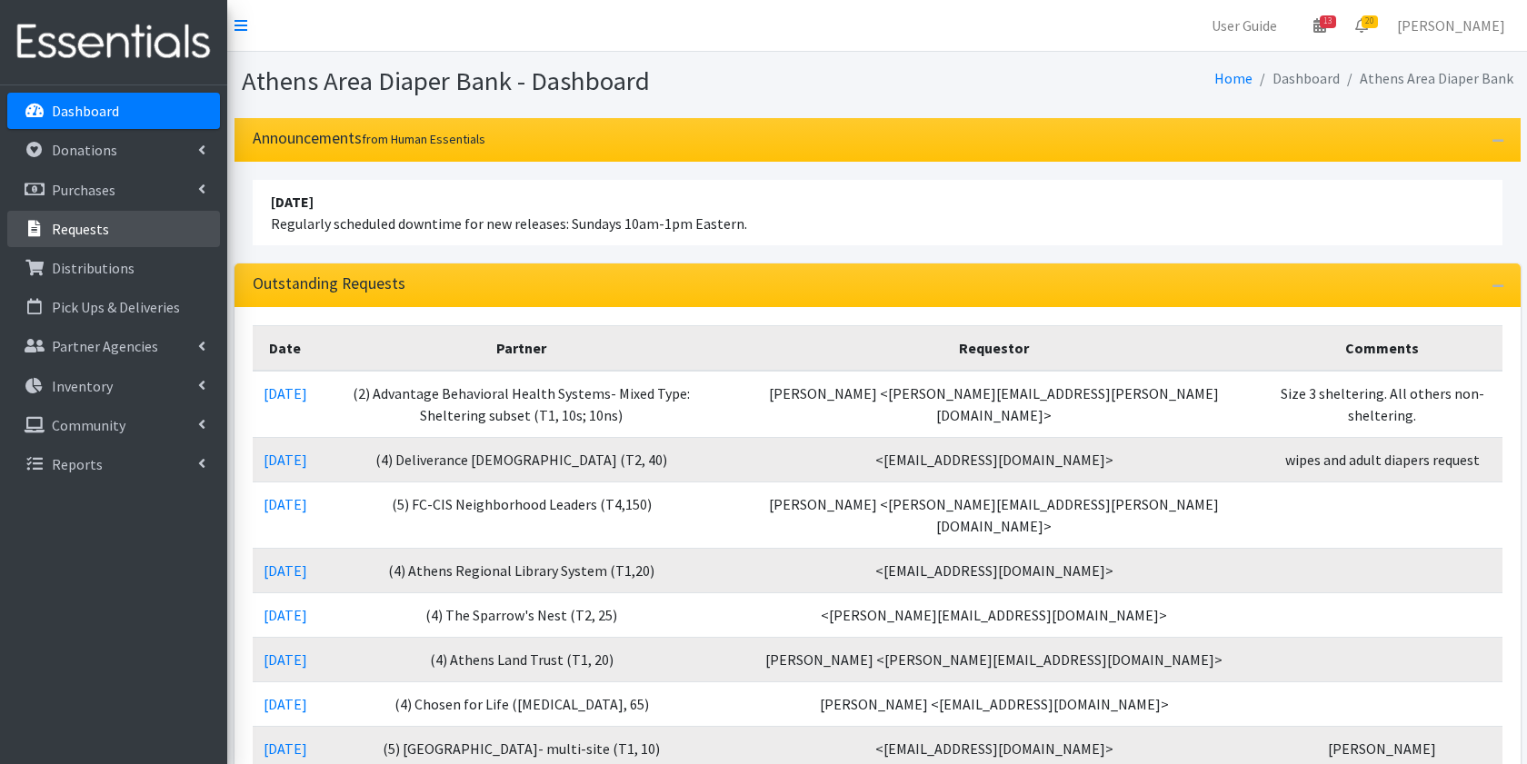
click at [145, 247] on li "Requests" at bounding box center [113, 230] width 213 height 39
click at [162, 228] on link "Requests" at bounding box center [113, 229] width 213 height 36
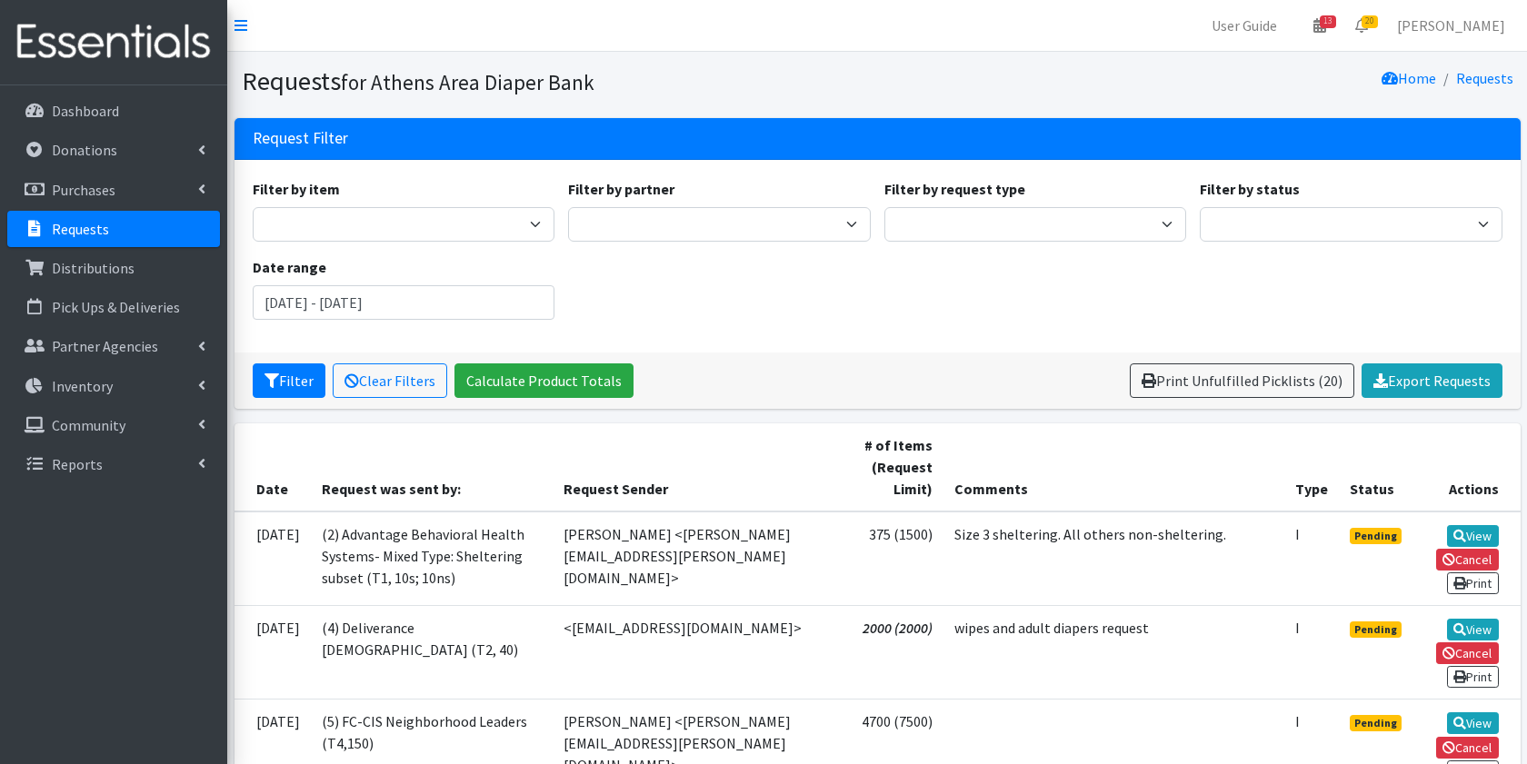
click at [370, 489] on th "Request was sent by:" at bounding box center [432, 468] width 242 height 88
click at [86, 112] on p "Dashboard" at bounding box center [85, 111] width 67 height 18
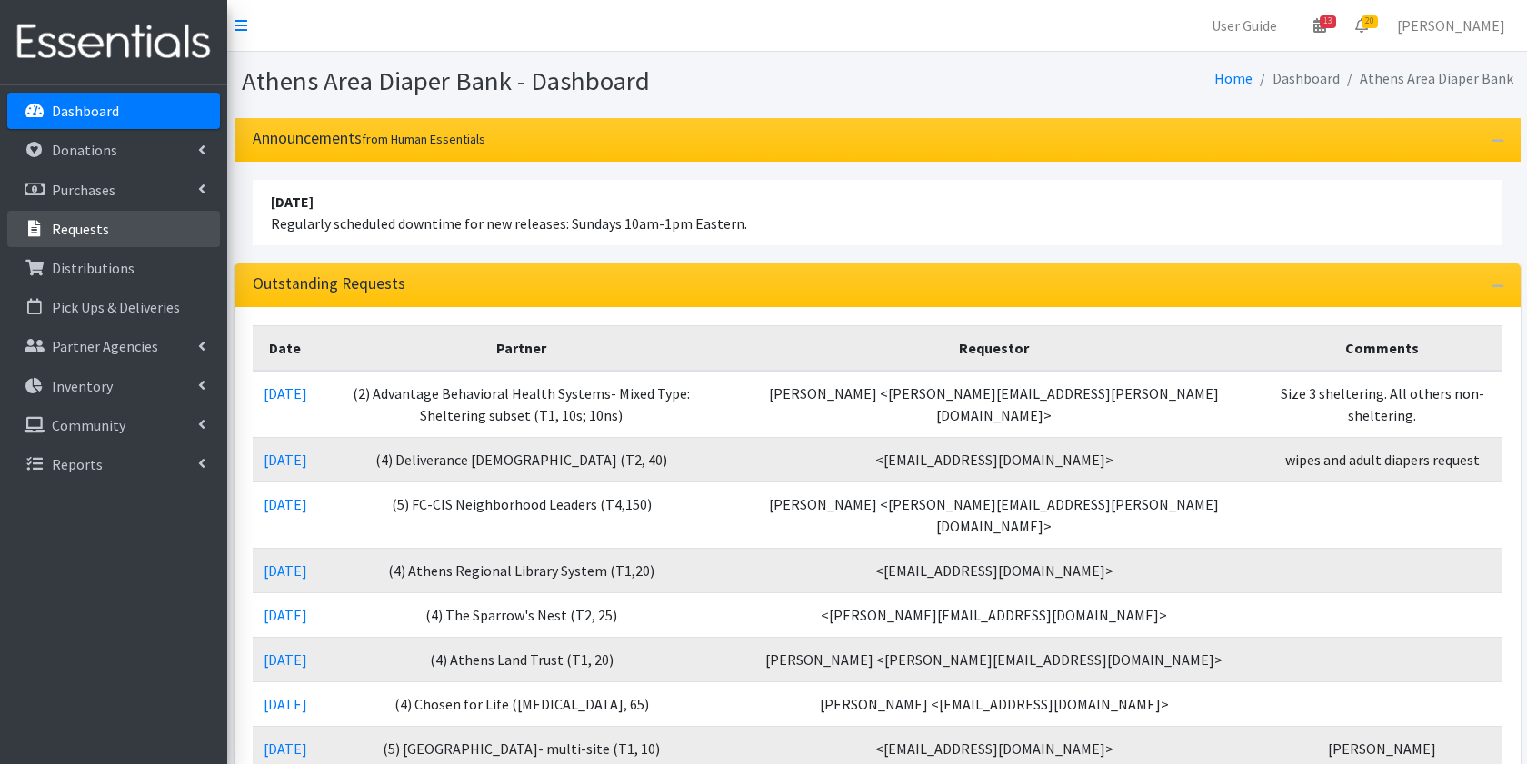
click at [123, 217] on link "Requests" at bounding box center [113, 229] width 213 height 36
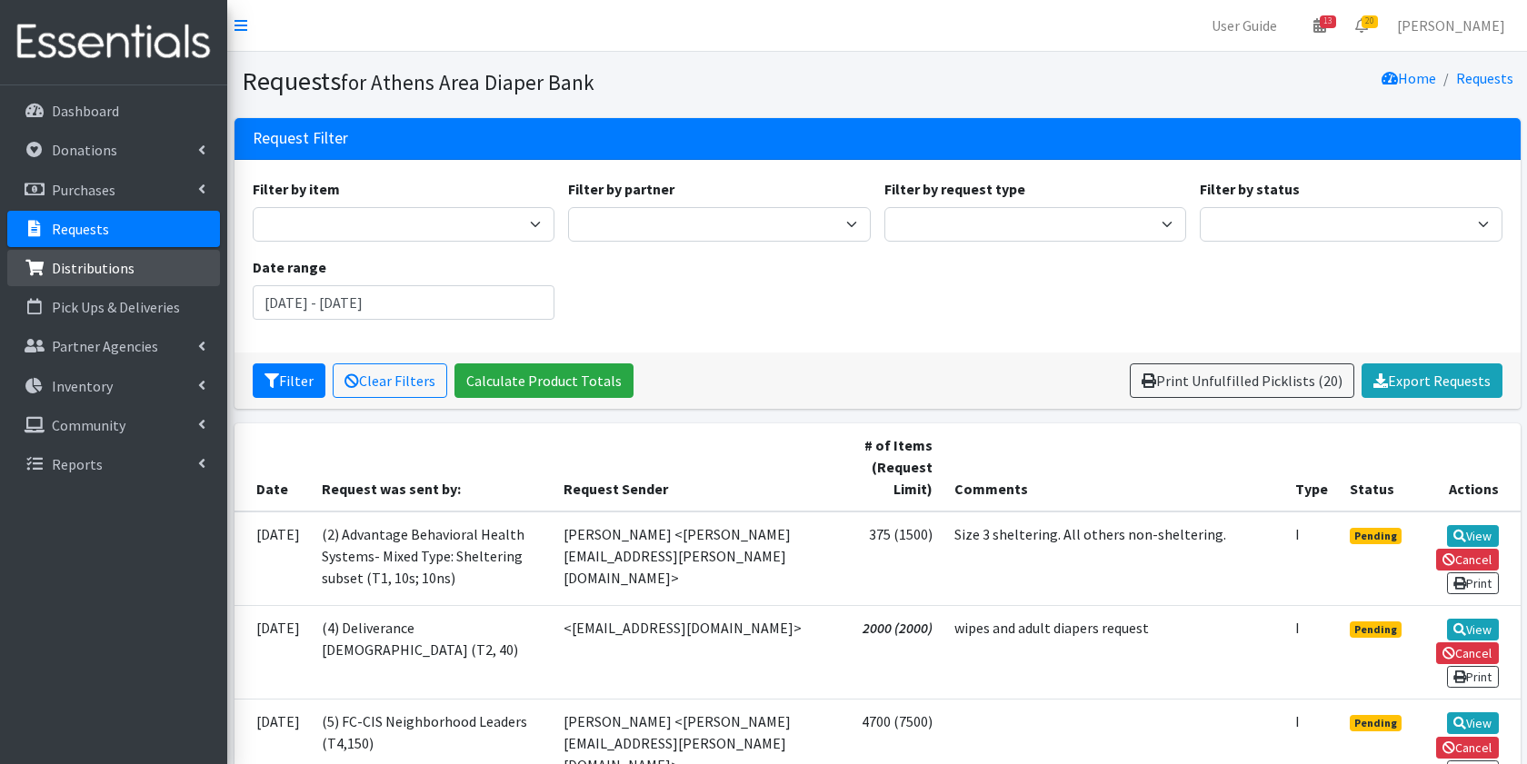
click at [162, 251] on link "Distributions" at bounding box center [113, 268] width 213 height 36
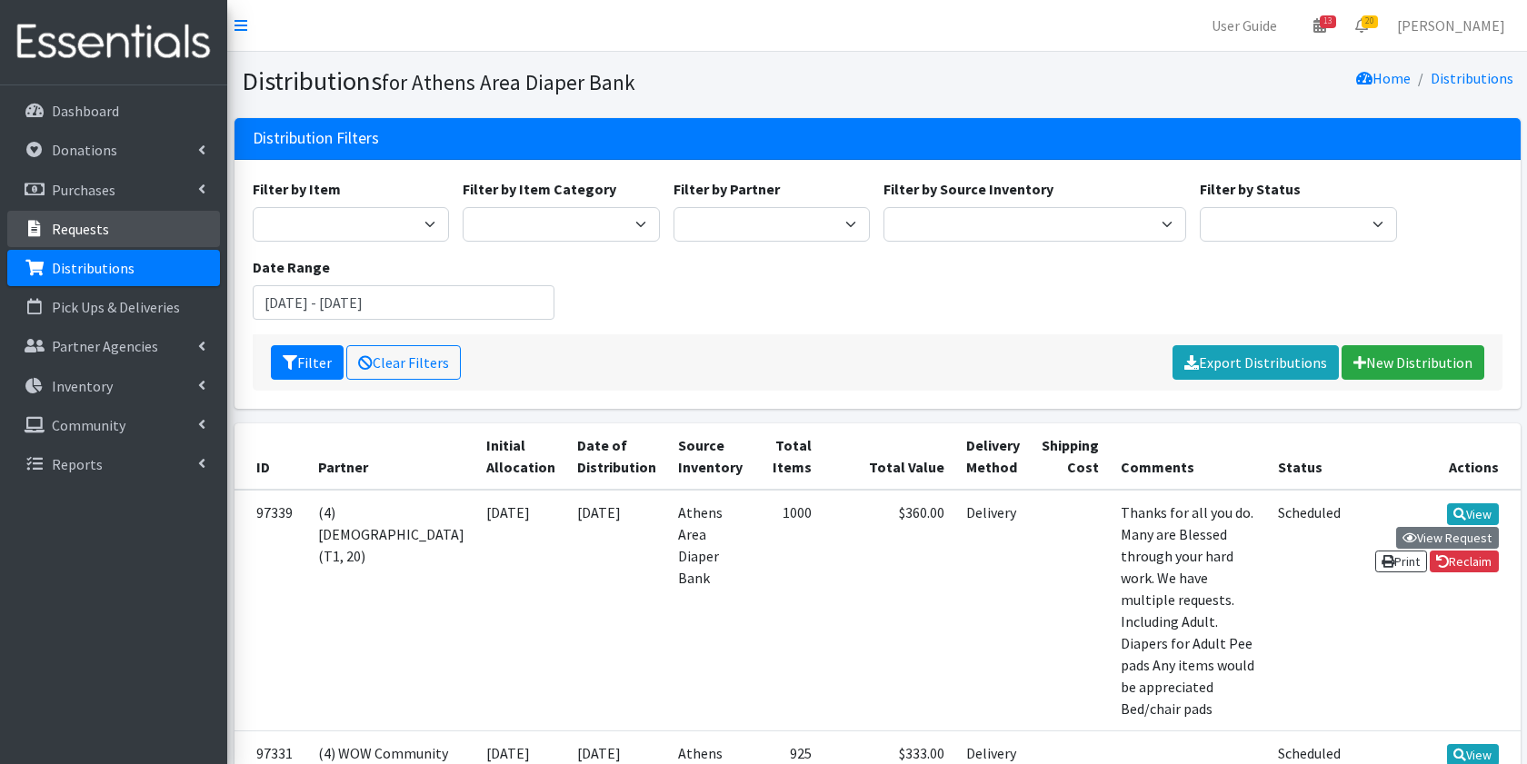
click at [155, 221] on link "Requests" at bounding box center [113, 229] width 213 height 36
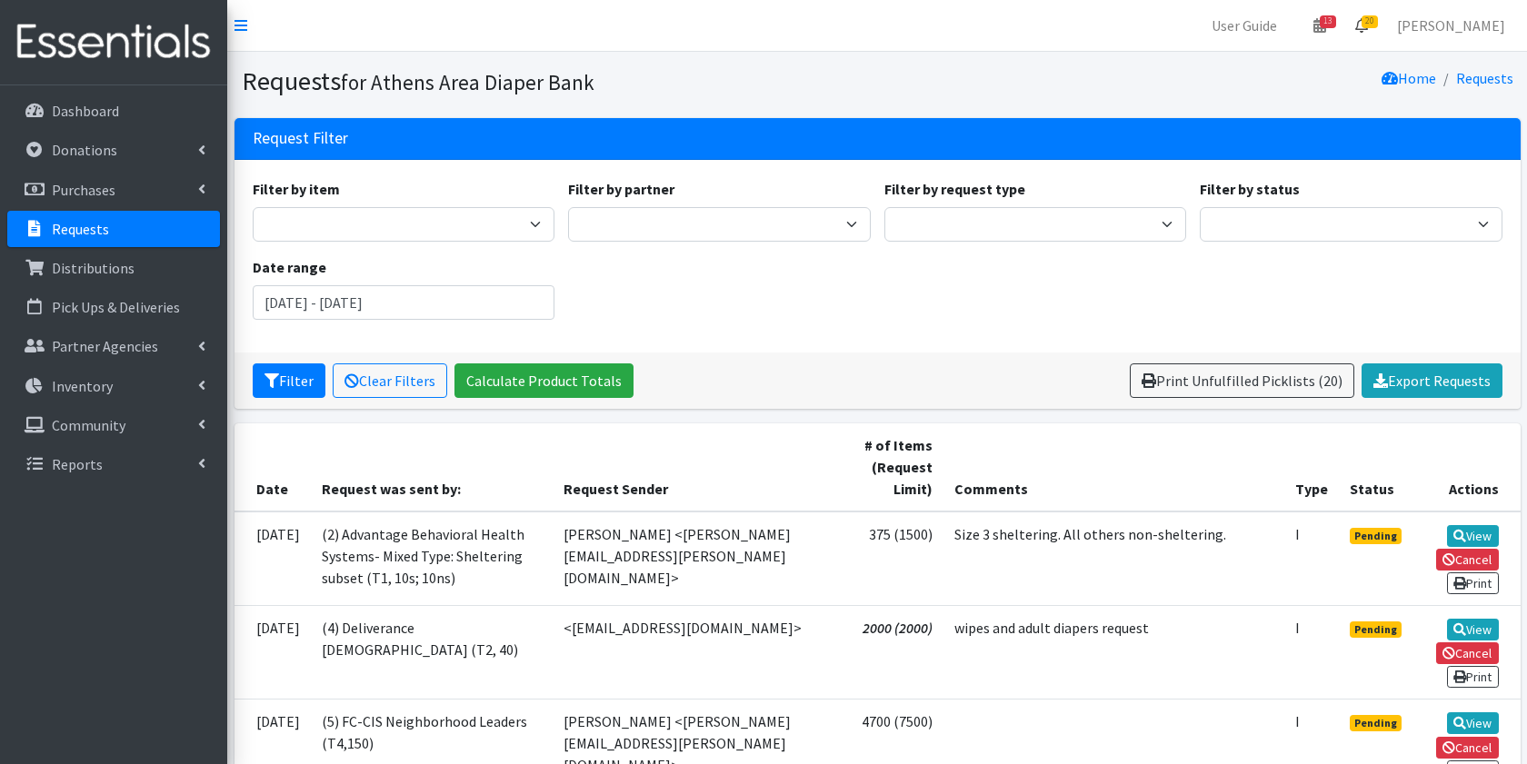
click at [1365, 17] on link "20" at bounding box center [1362, 25] width 42 height 36
click at [1291, 75] on link "20 Requests" at bounding box center [1252, 64] width 257 height 36
click at [1324, 39] on link "13" at bounding box center [1320, 25] width 42 height 36
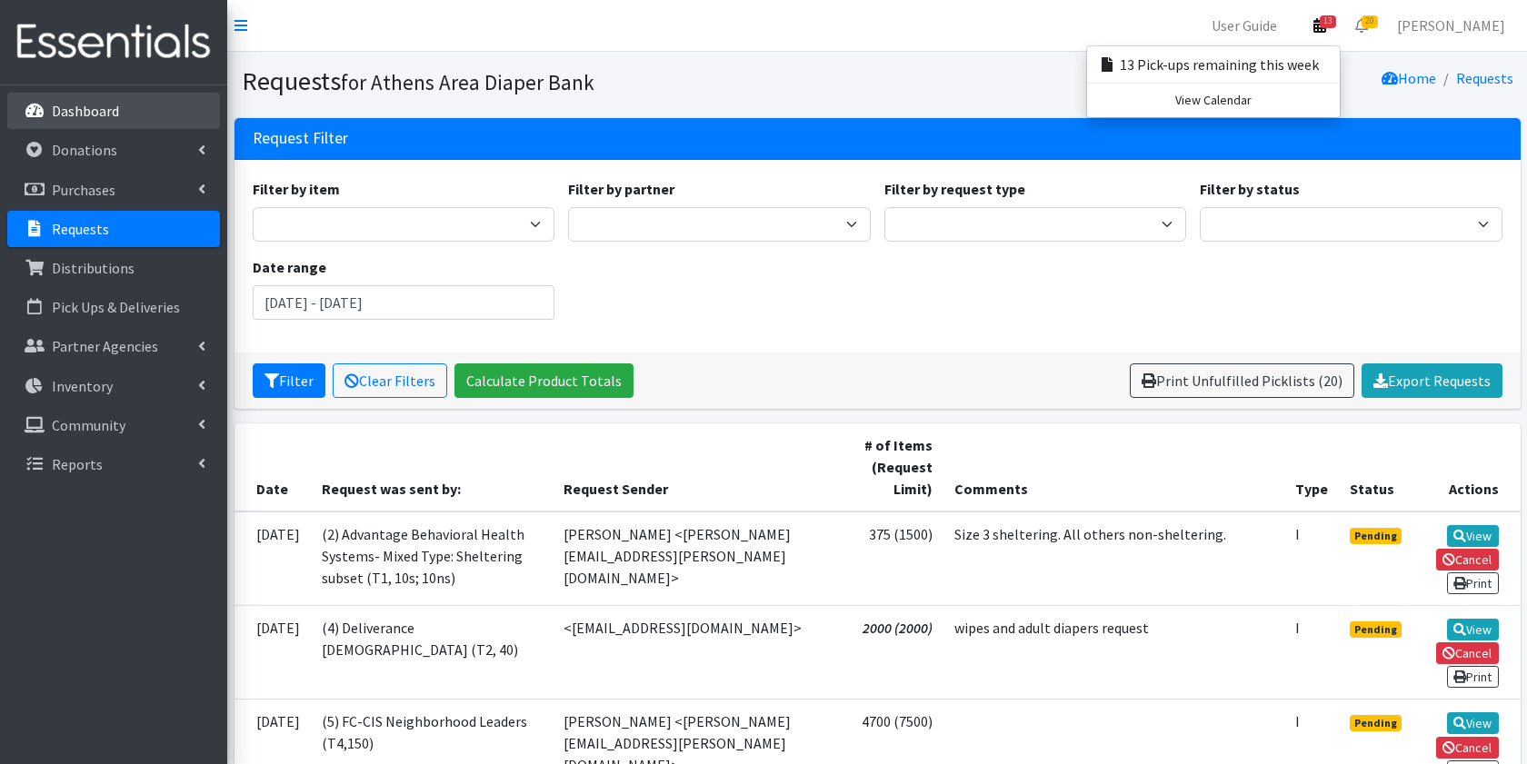
click at [138, 95] on link "Dashboard" at bounding box center [113, 111] width 213 height 36
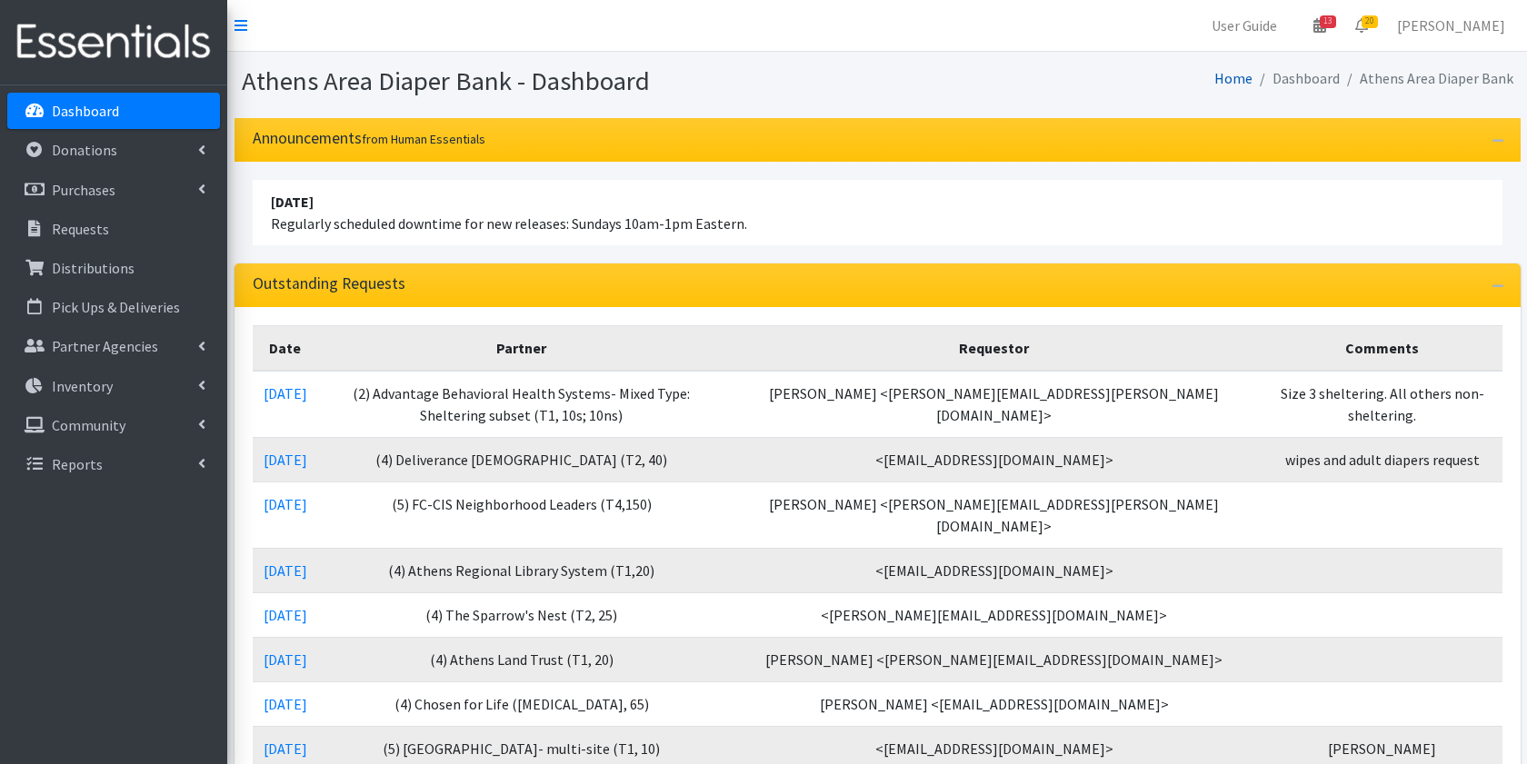
click at [1246, 83] on link "Home" at bounding box center [1233, 78] width 38 height 18
click at [1233, 75] on link "Home" at bounding box center [1233, 78] width 38 height 18
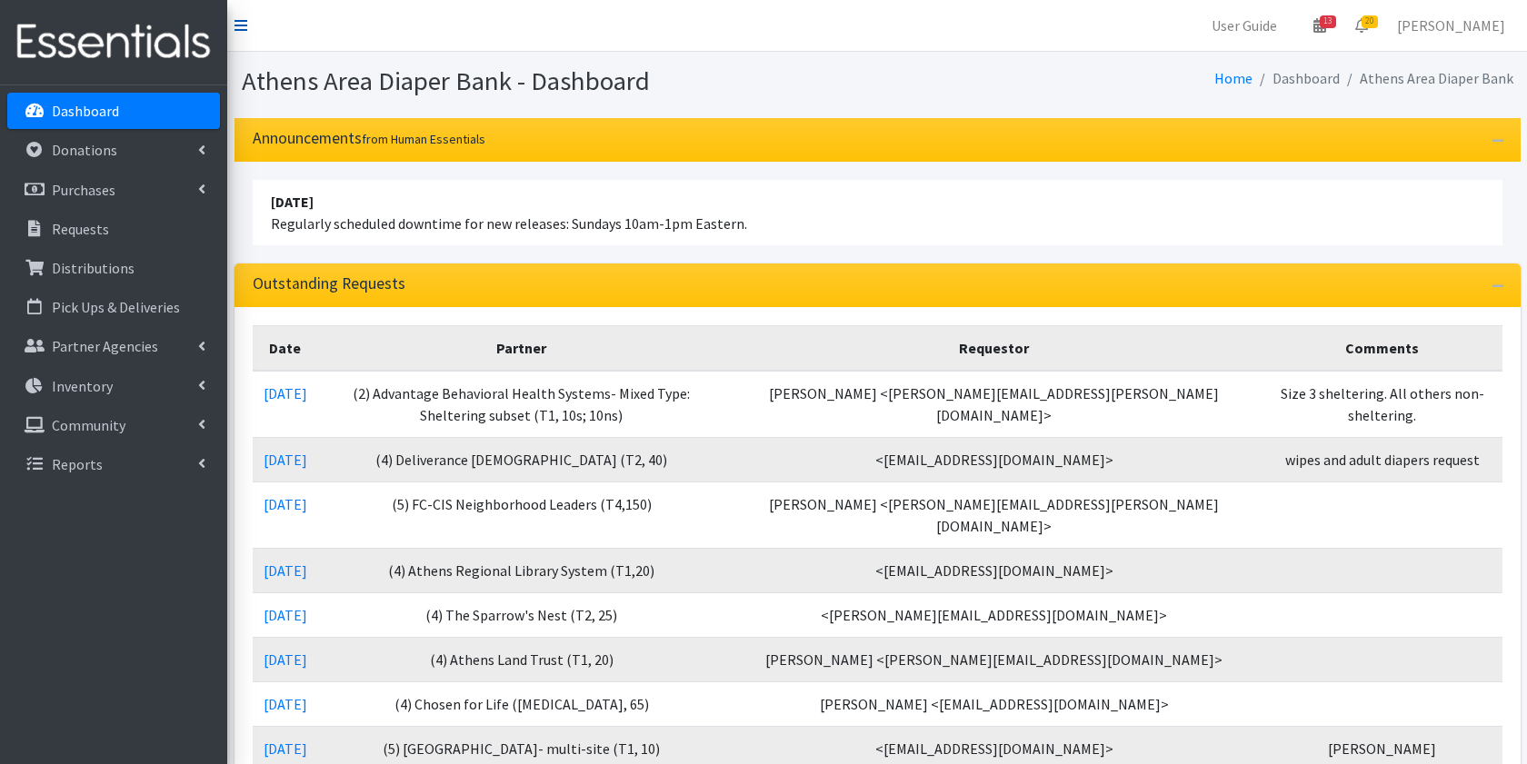
click at [245, 29] on icon at bounding box center [241, 25] width 13 height 15
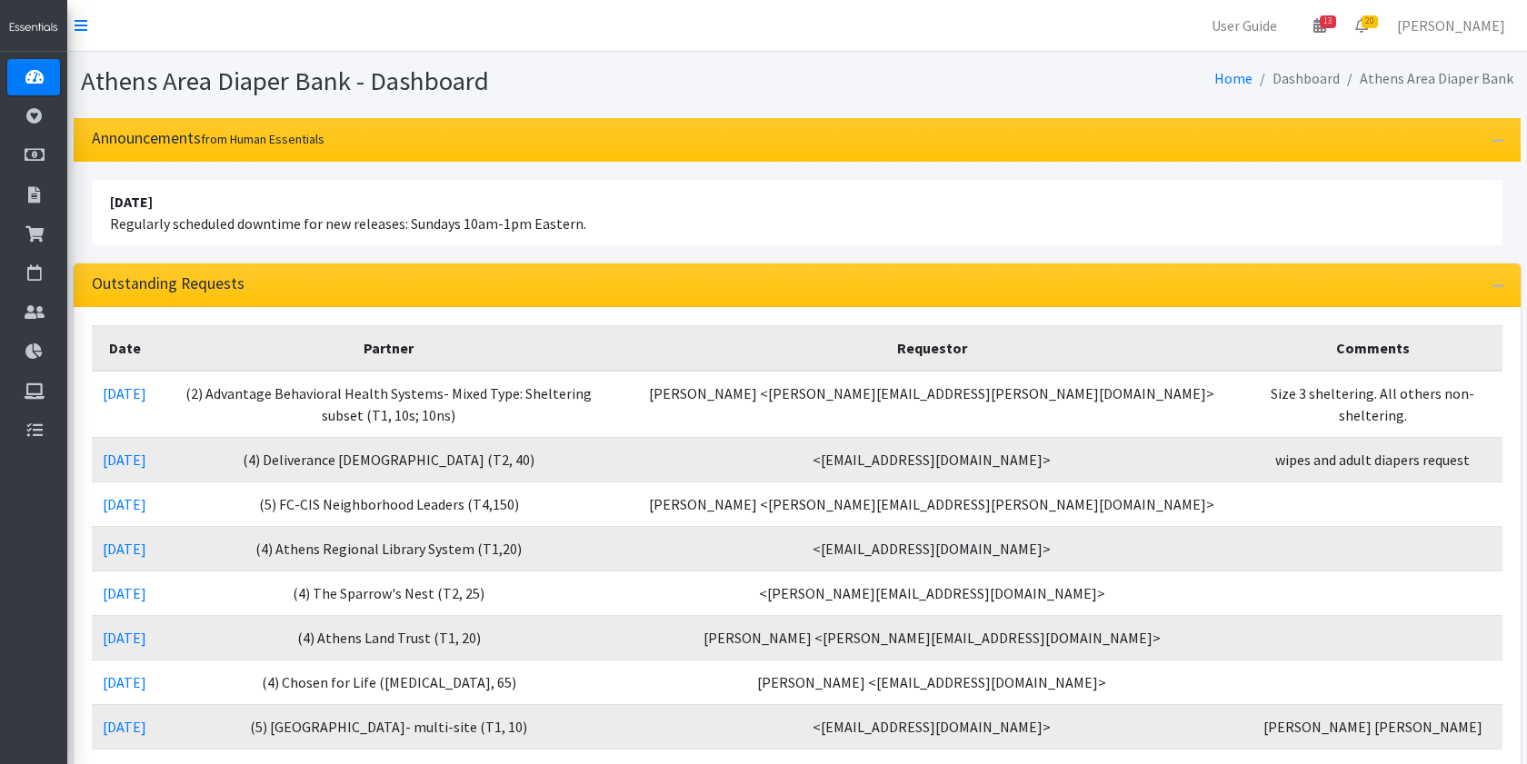
click at [89, 30] on nav "User Guide 13 13 Pick-ups remaining this week View Calendar 20 20 Requests 0 Pa…" at bounding box center [797, 26] width 1460 height 52
click at [85, 28] on icon at bounding box center [81, 25] width 13 height 15
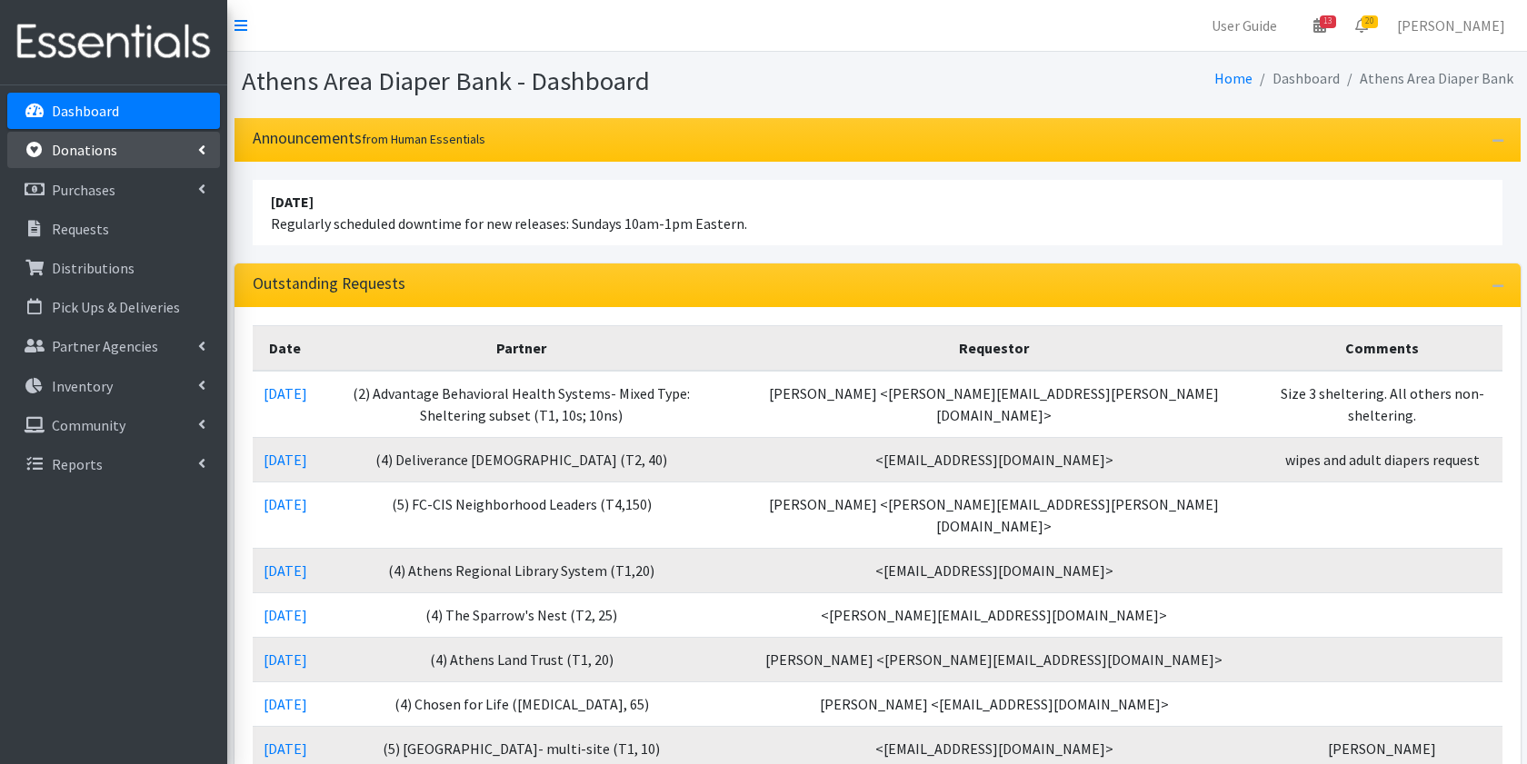
click at [48, 153] on link "Donations" at bounding box center [113, 150] width 213 height 36
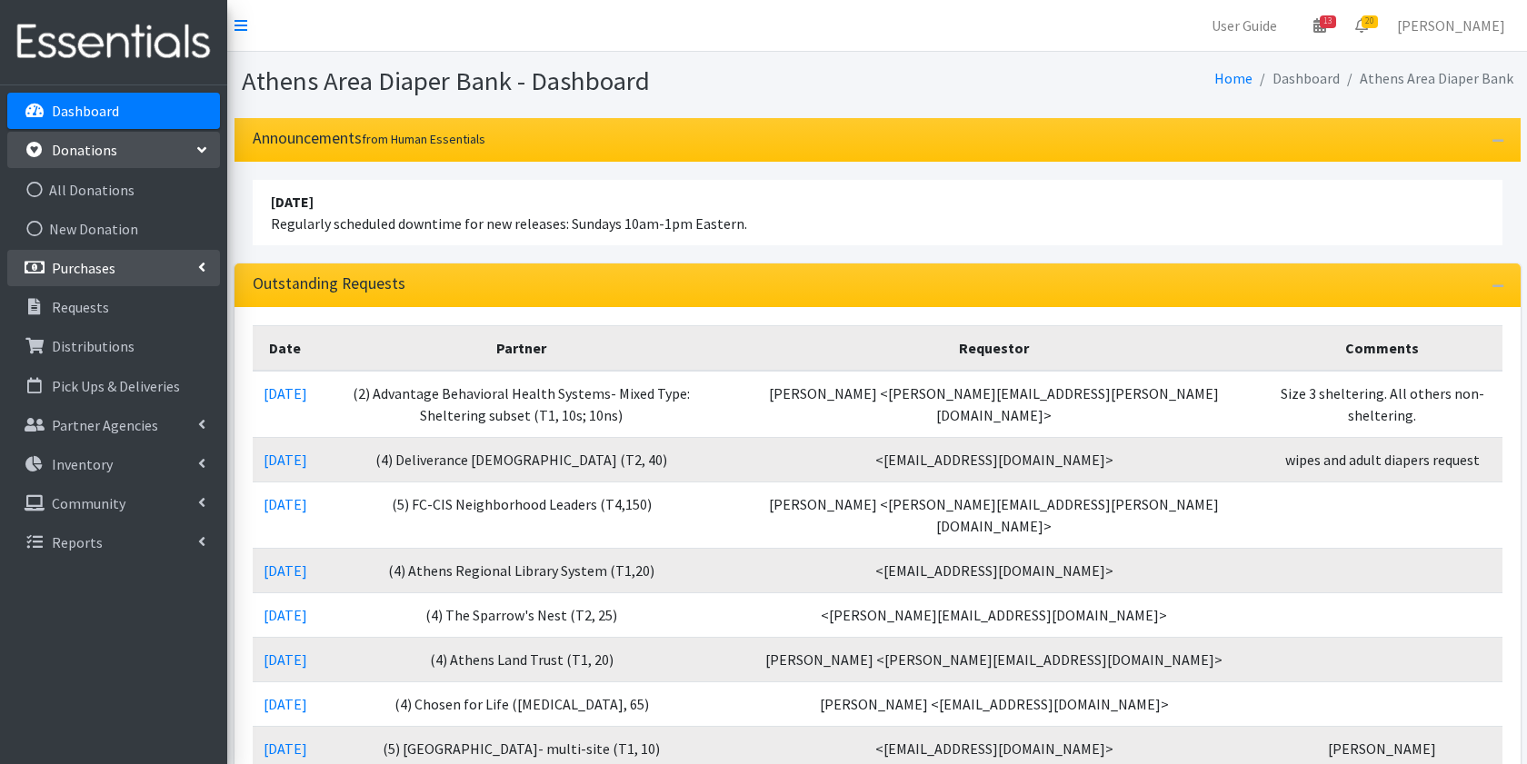
click at [70, 279] on link "Purchases" at bounding box center [113, 268] width 213 height 36
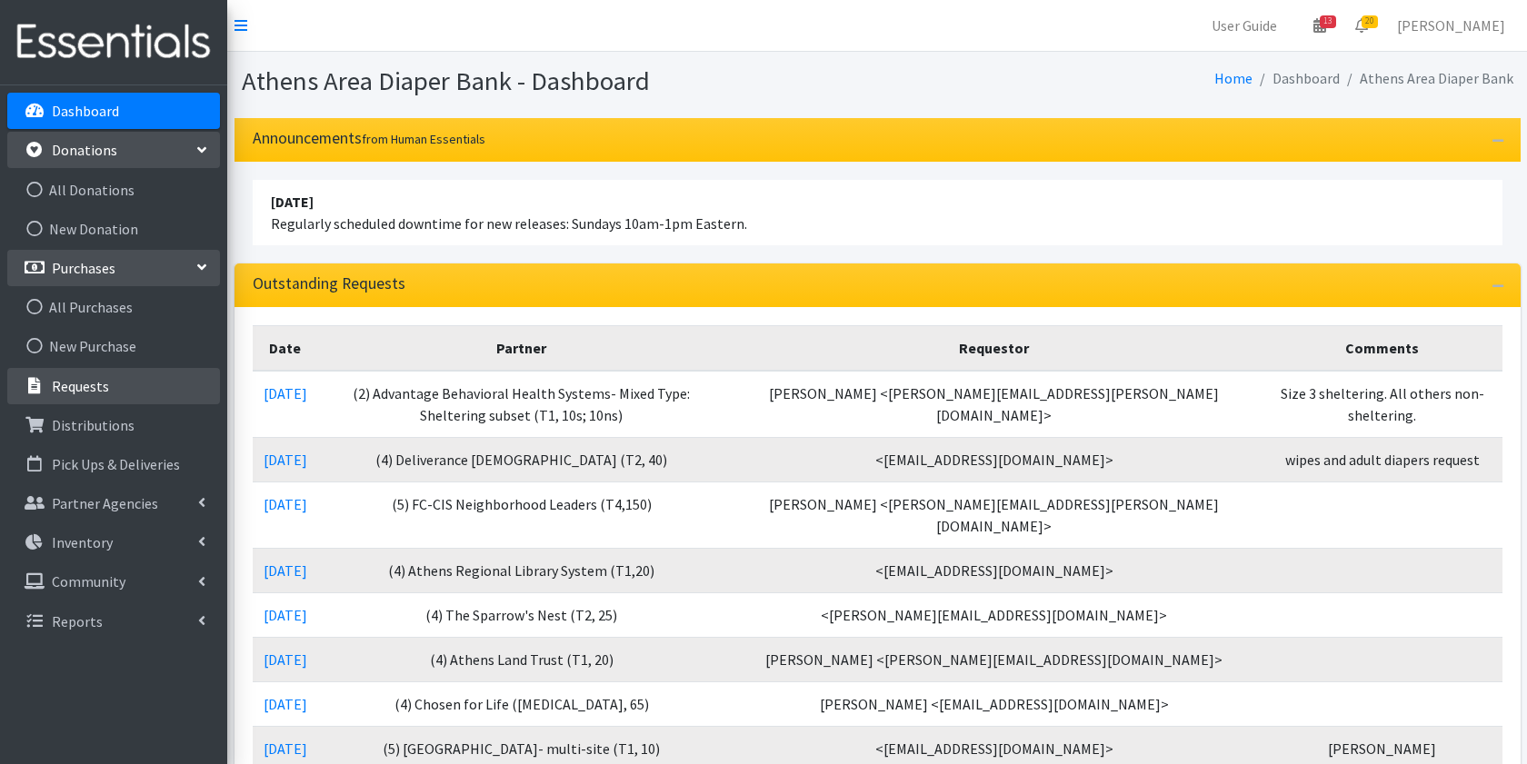
click at [68, 372] on link "Requests" at bounding box center [113, 386] width 213 height 36
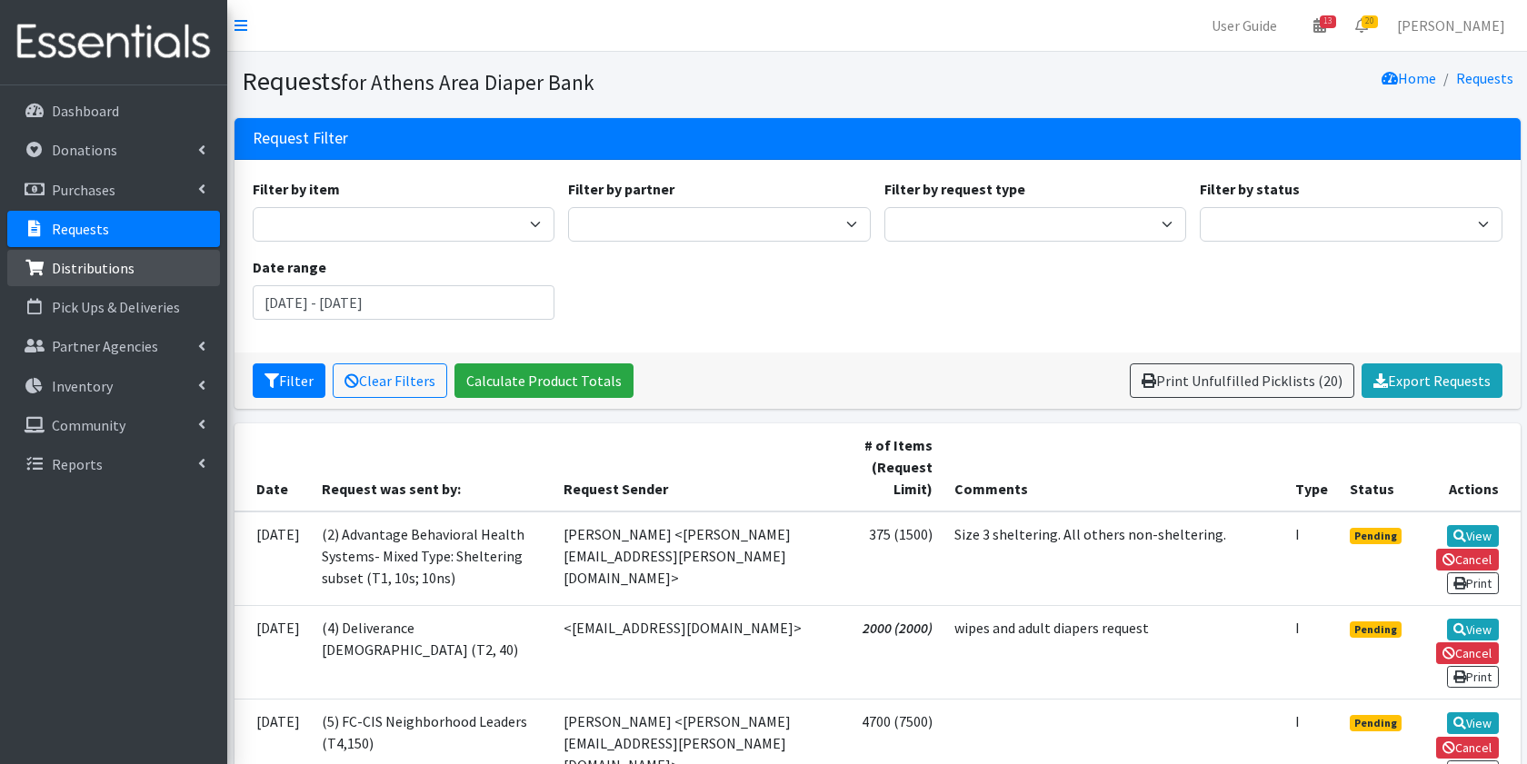
click at [109, 264] on p "Distributions" at bounding box center [93, 268] width 83 height 18
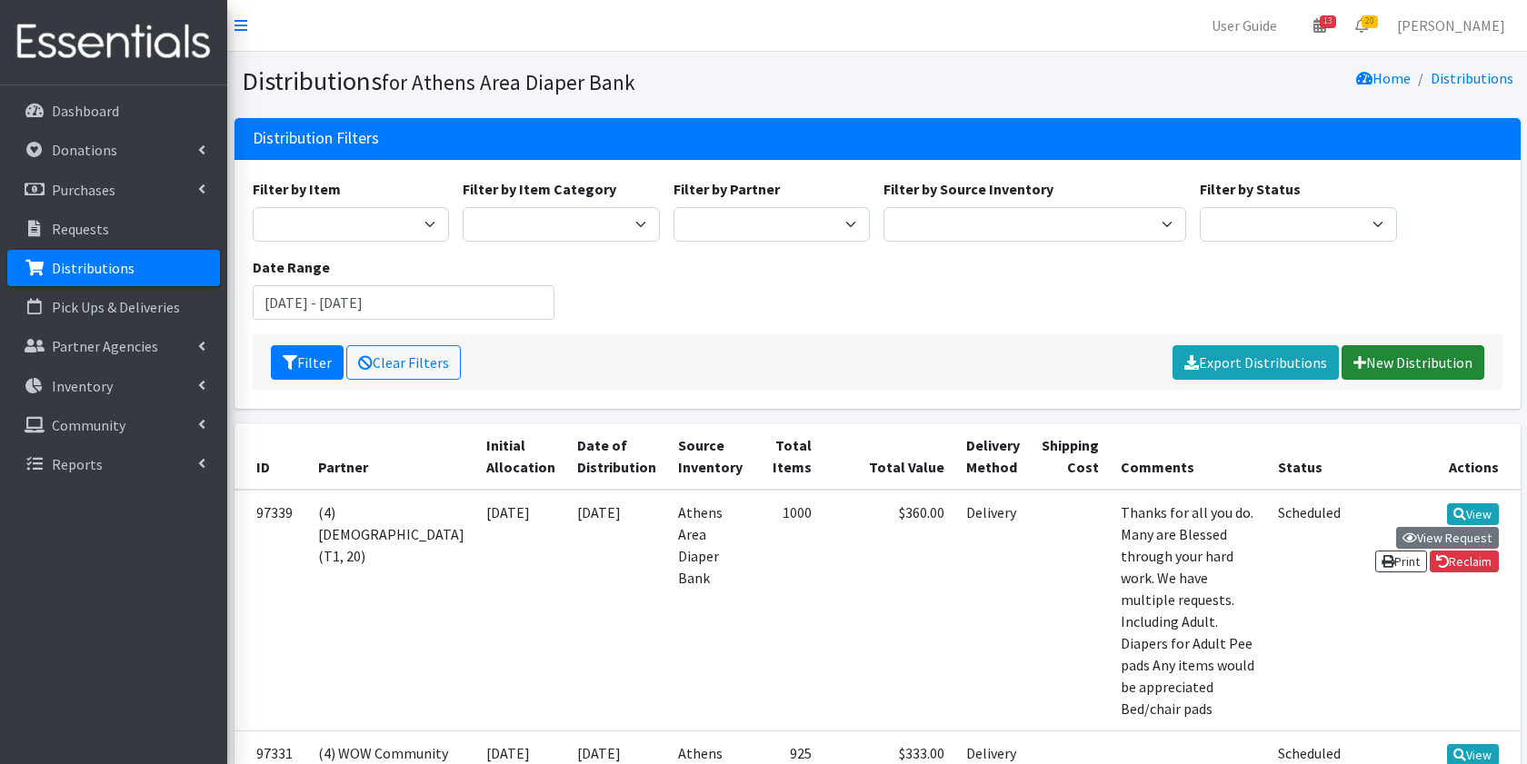
click at [1407, 359] on link "New Distribution" at bounding box center [1413, 362] width 143 height 35
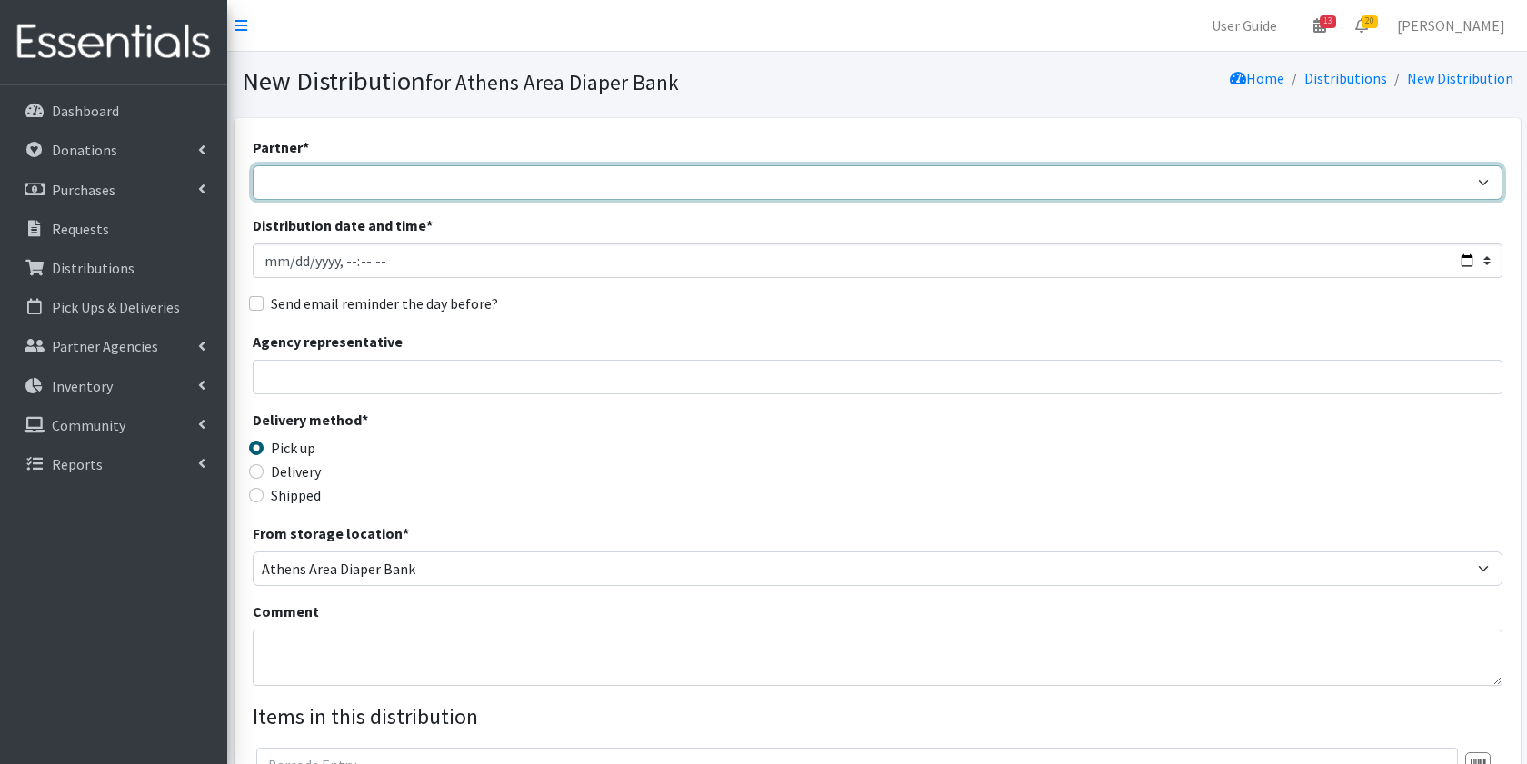
select select "3136"
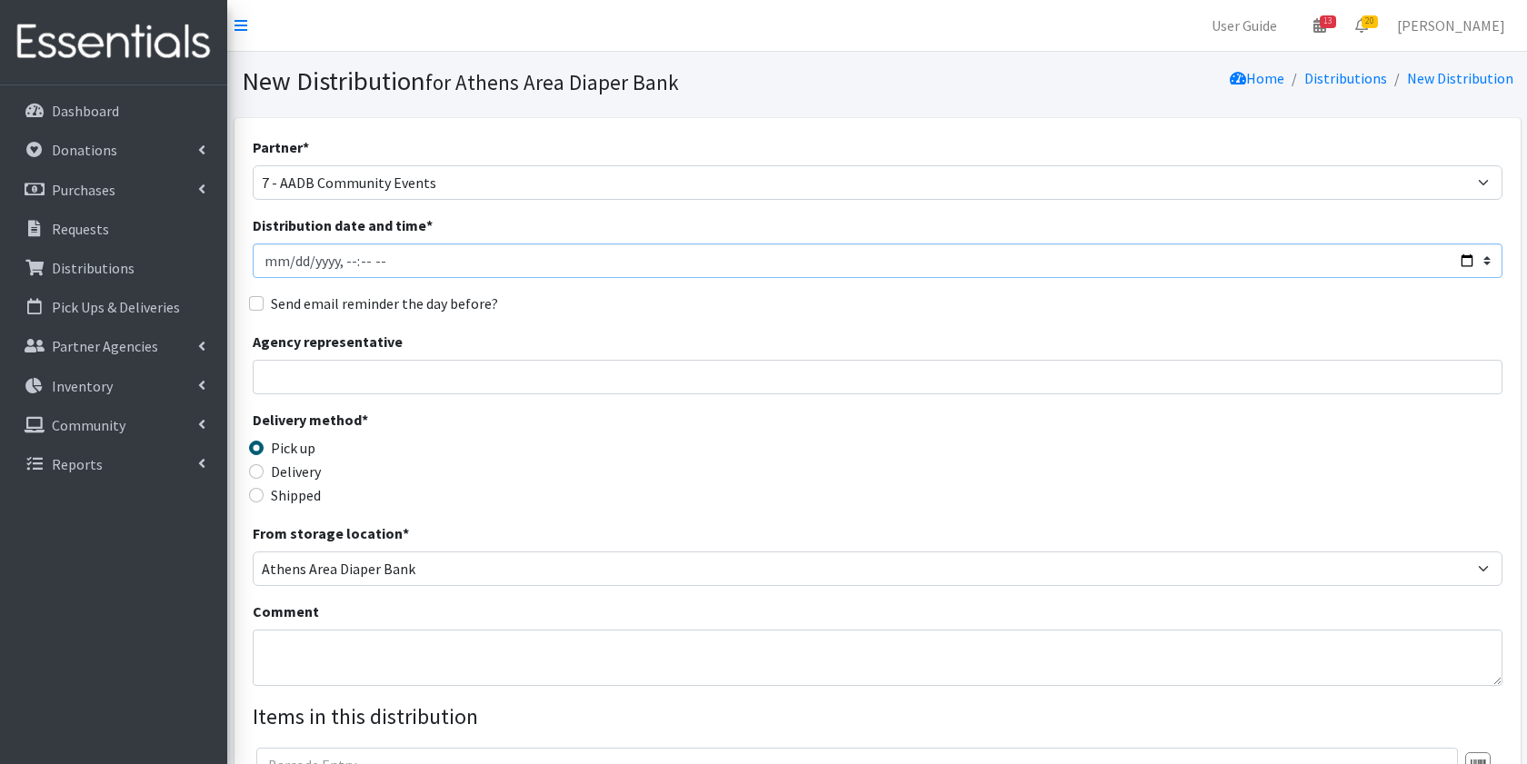
click at [280, 258] on input "Distribution date and time *" at bounding box center [878, 261] width 1250 height 35
type input "2025-09-26T23:59"
click at [459, 360] on input "Agency representative" at bounding box center [878, 377] width 1250 height 35
type input "[PERSON_NAME]"
click at [265, 468] on div "Delivery" at bounding box center [409, 472] width 313 height 22
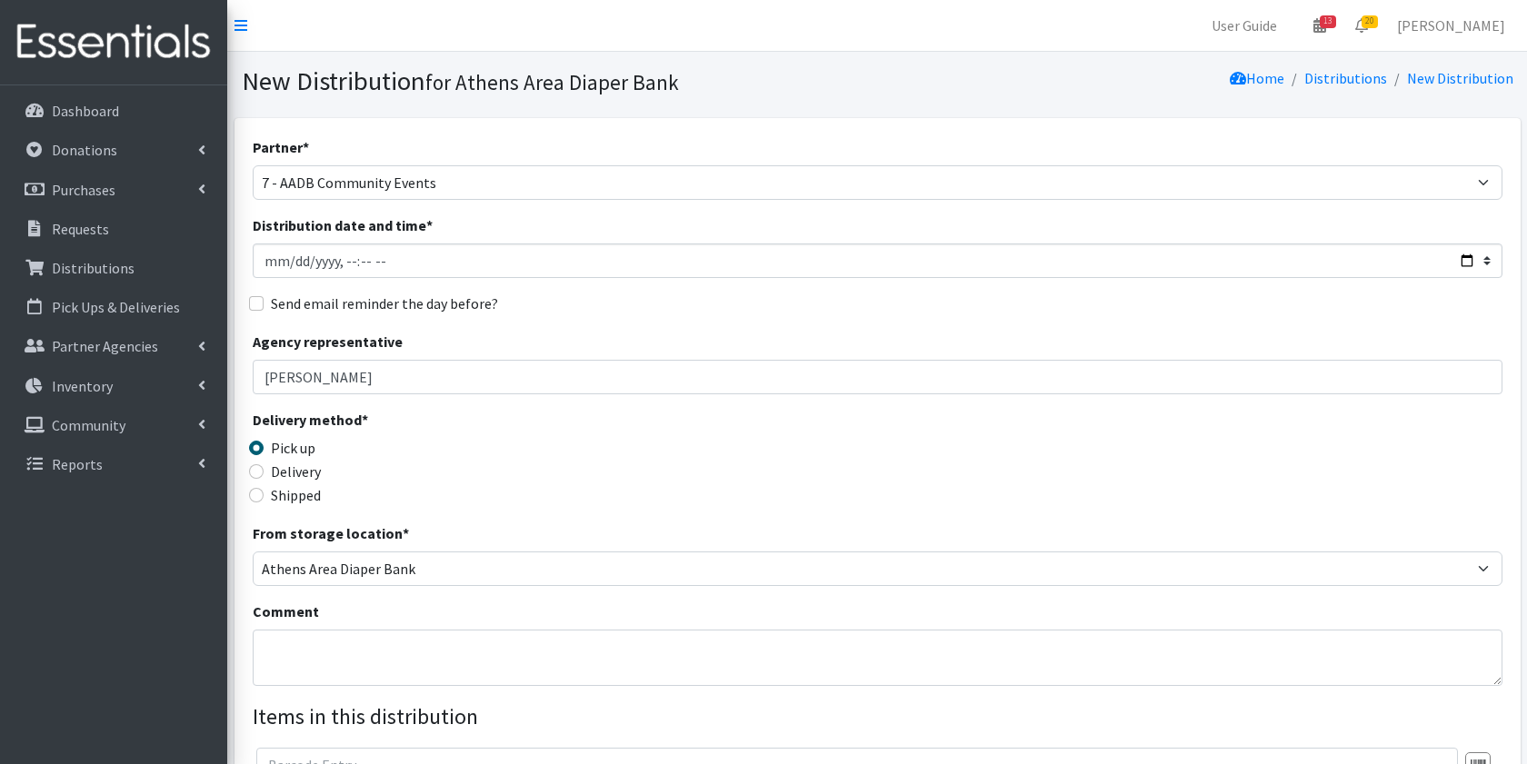
click at [260, 470] on input "Delivery" at bounding box center [256, 471] width 15 height 15
radio input "true"
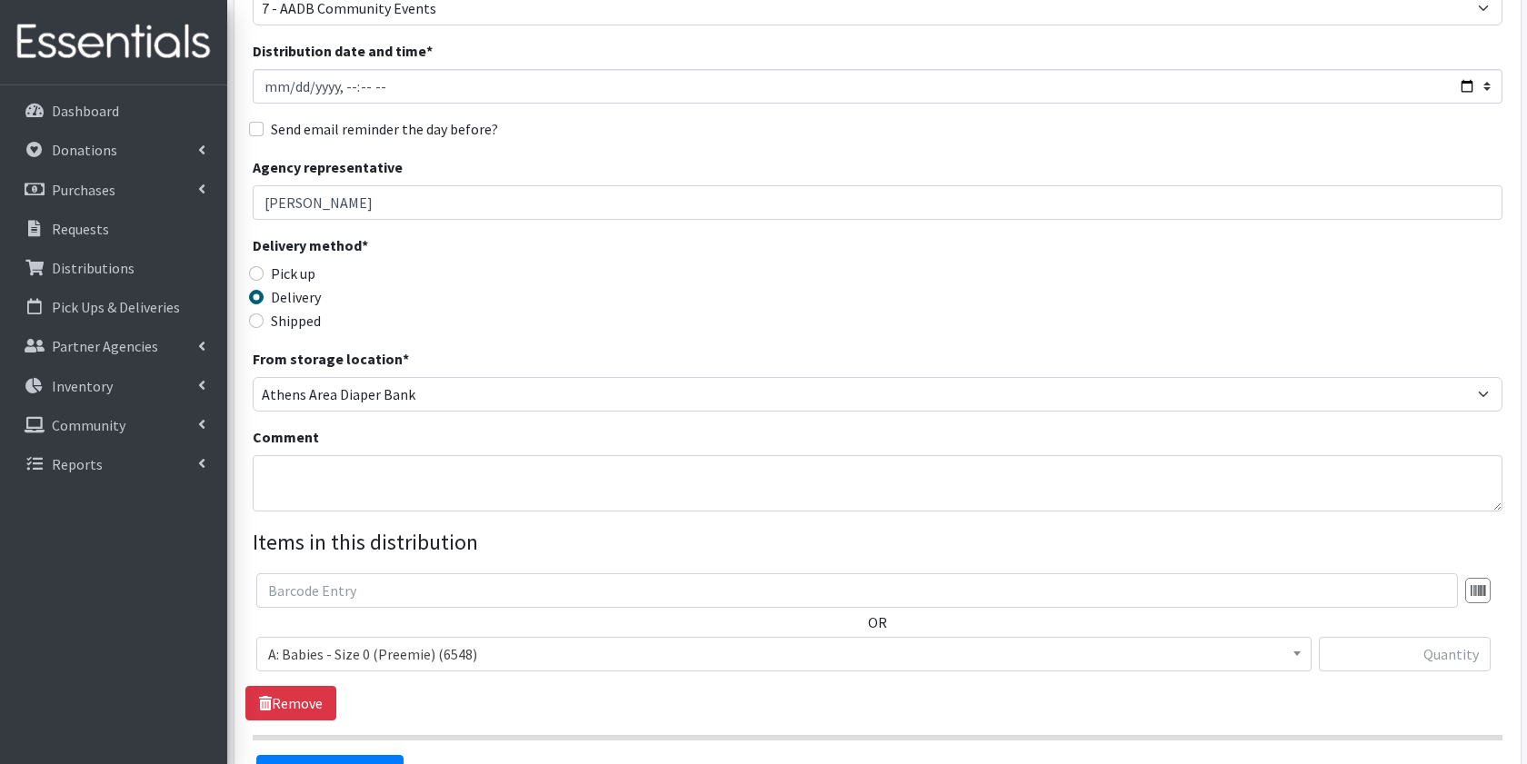
scroll to position [182, 0]
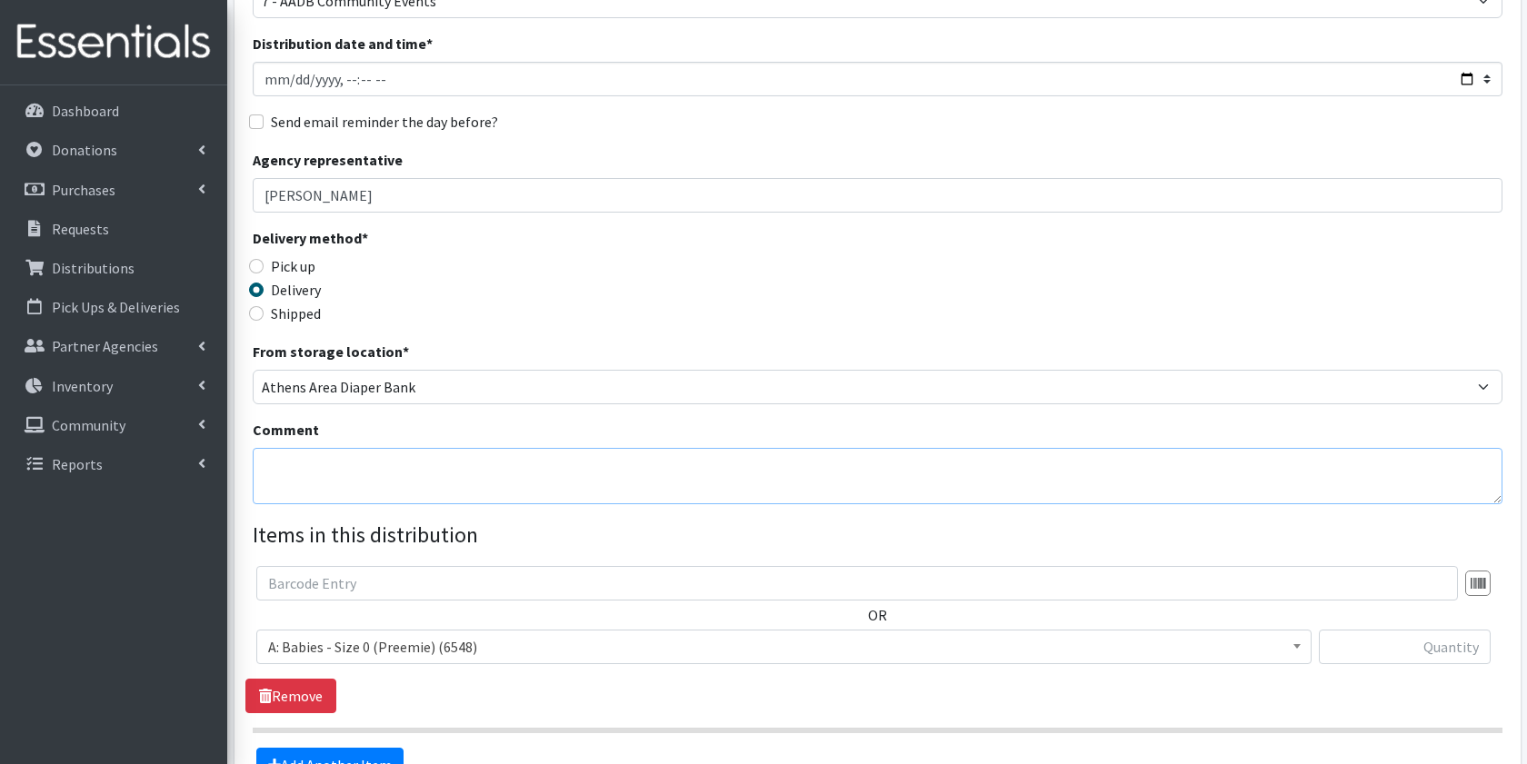
click at [304, 464] on textarea "Comment" at bounding box center [878, 476] width 1250 height 56
type textarea "Pinewoods Hispanic Heritage with DPH"
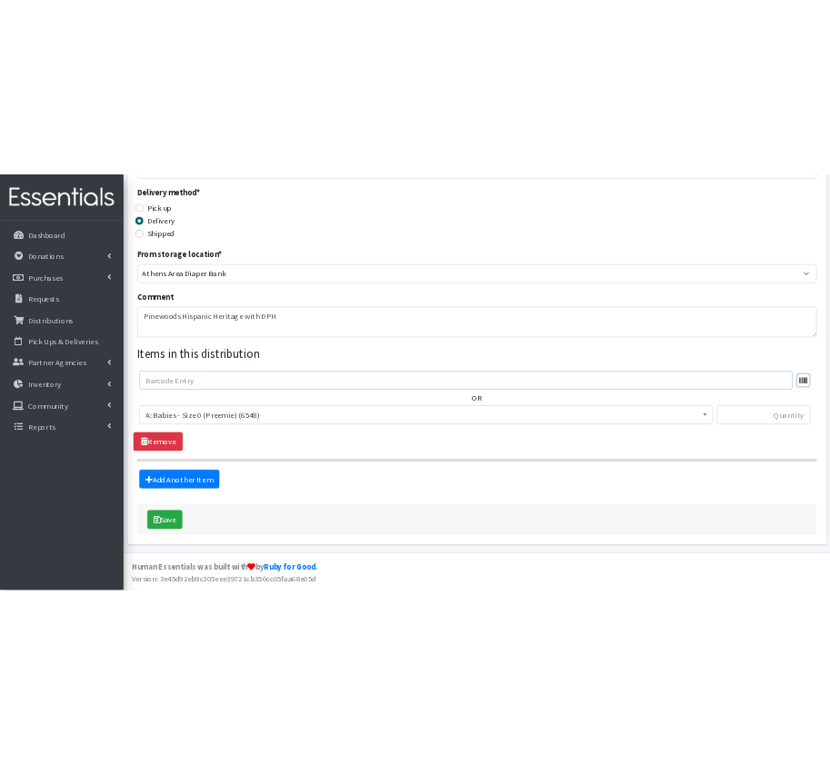
scroll to position [385, 0]
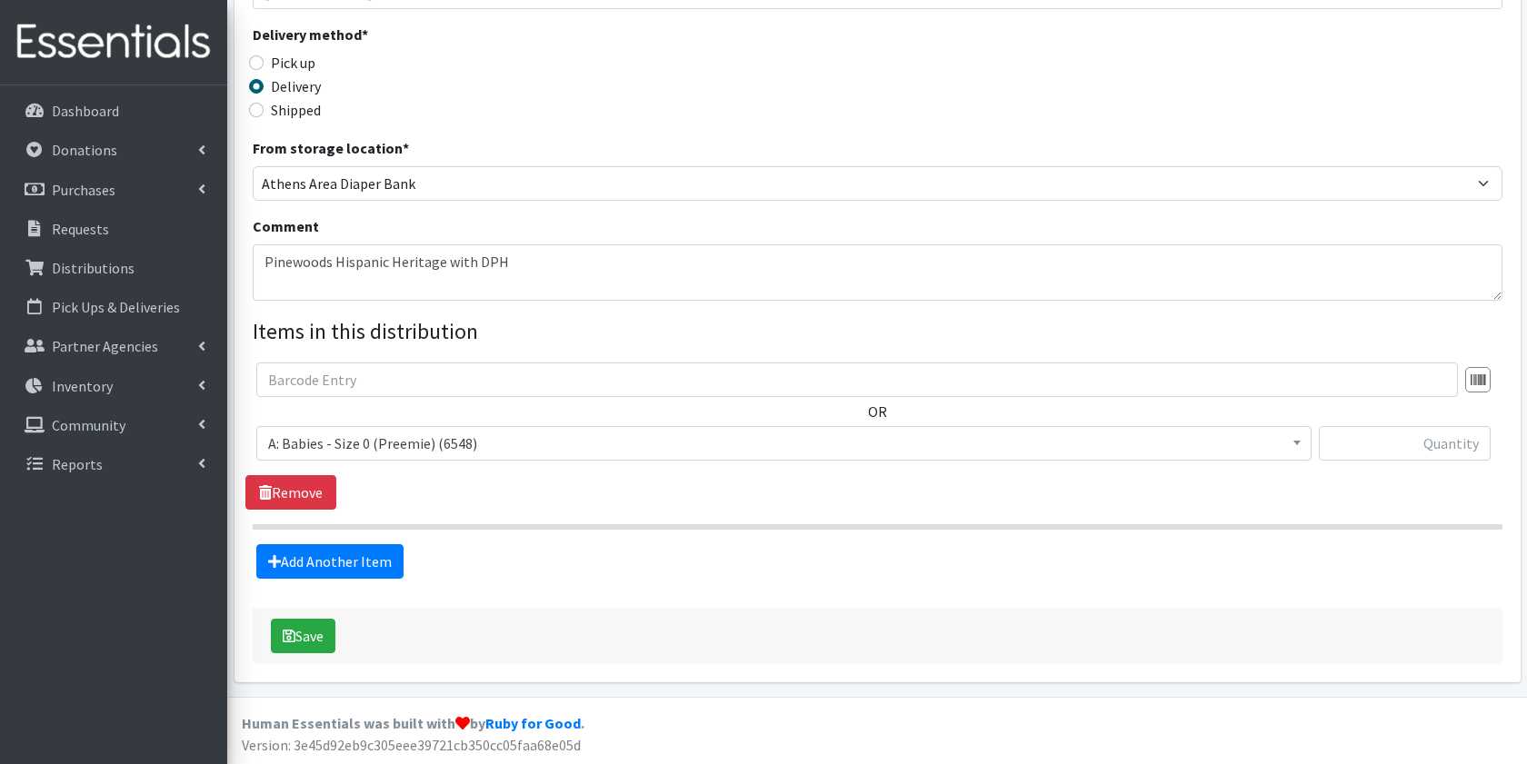
click at [503, 424] on div "OR A: Babies - Size 0 (Preemie) (6548) A: Babies - Size 01 (newborn) (6981) A: …" at bounding box center [876, 419] width 1263 height 113
click at [505, 444] on span "A: Babies - Size 0 (Preemie) (6548)" at bounding box center [784, 443] width 1032 height 25
click at [477, 454] on span "A: Babies - Size 0 (Preemie) (6548)" at bounding box center [784, 443] width 1032 height 25
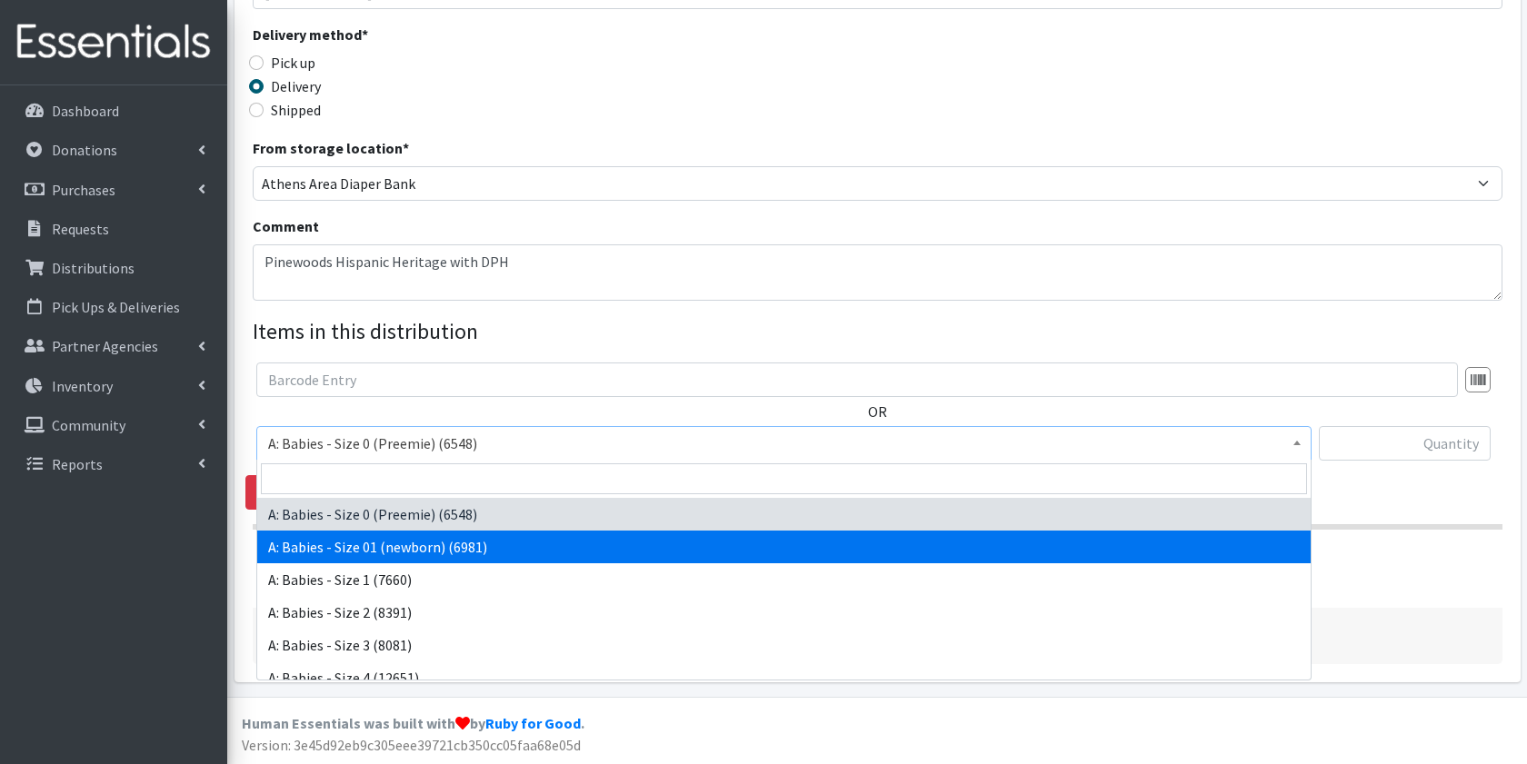
select select "5610"
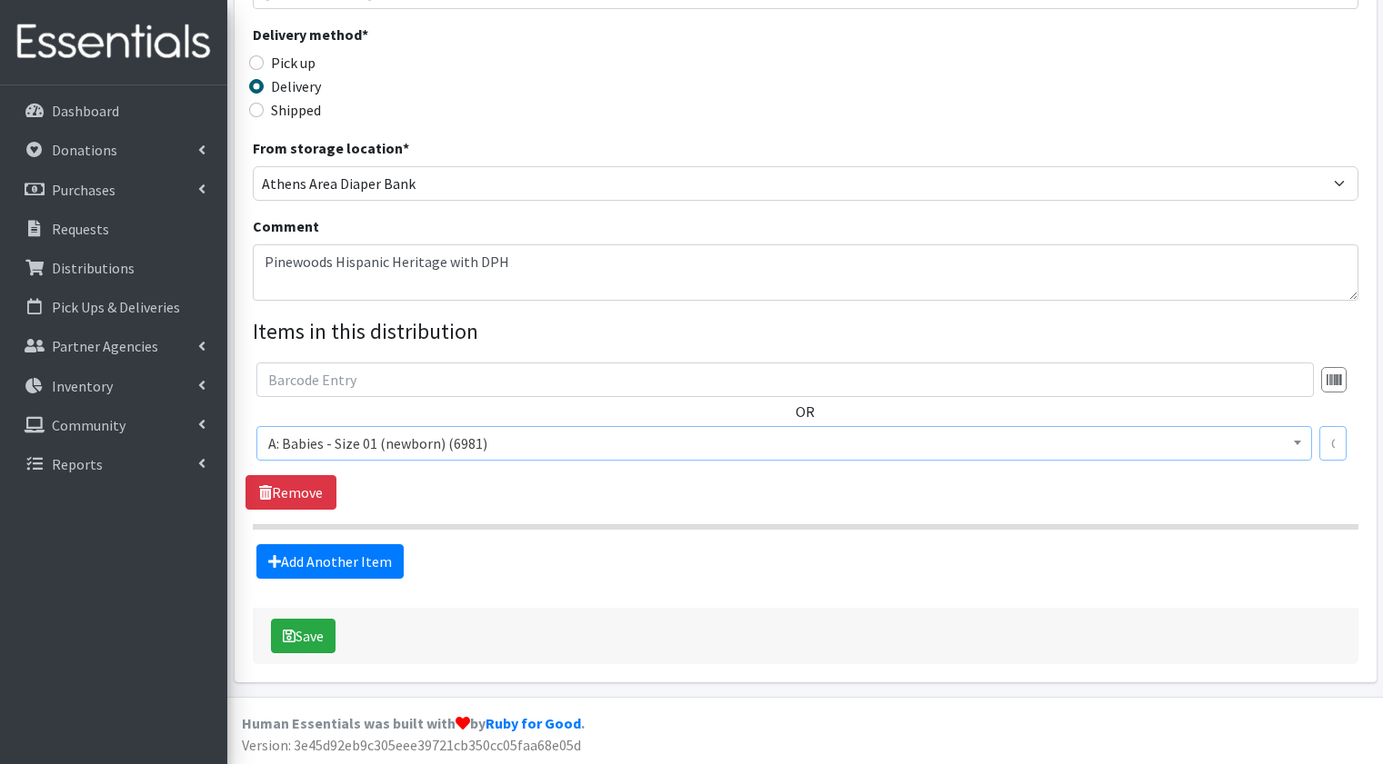
click at [1336, 437] on input "text" at bounding box center [1332, 443] width 27 height 35
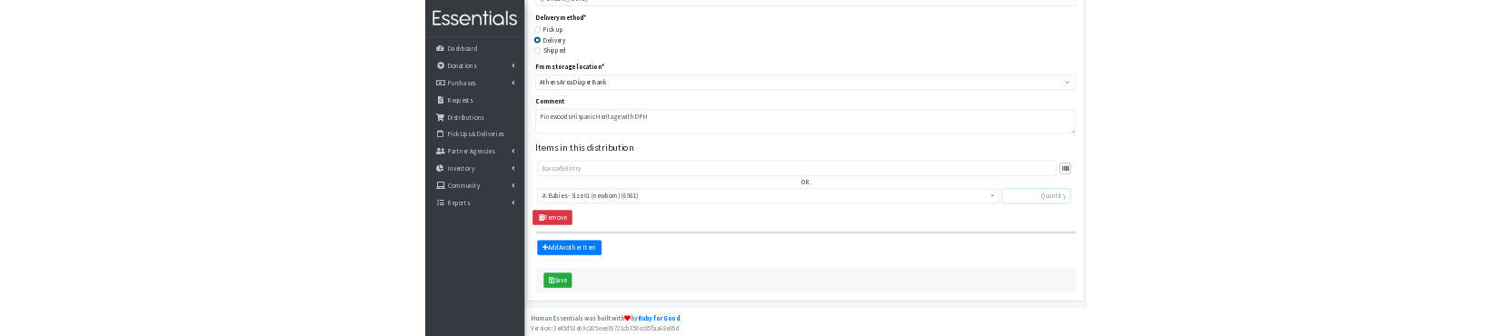
scroll to position [380, 0]
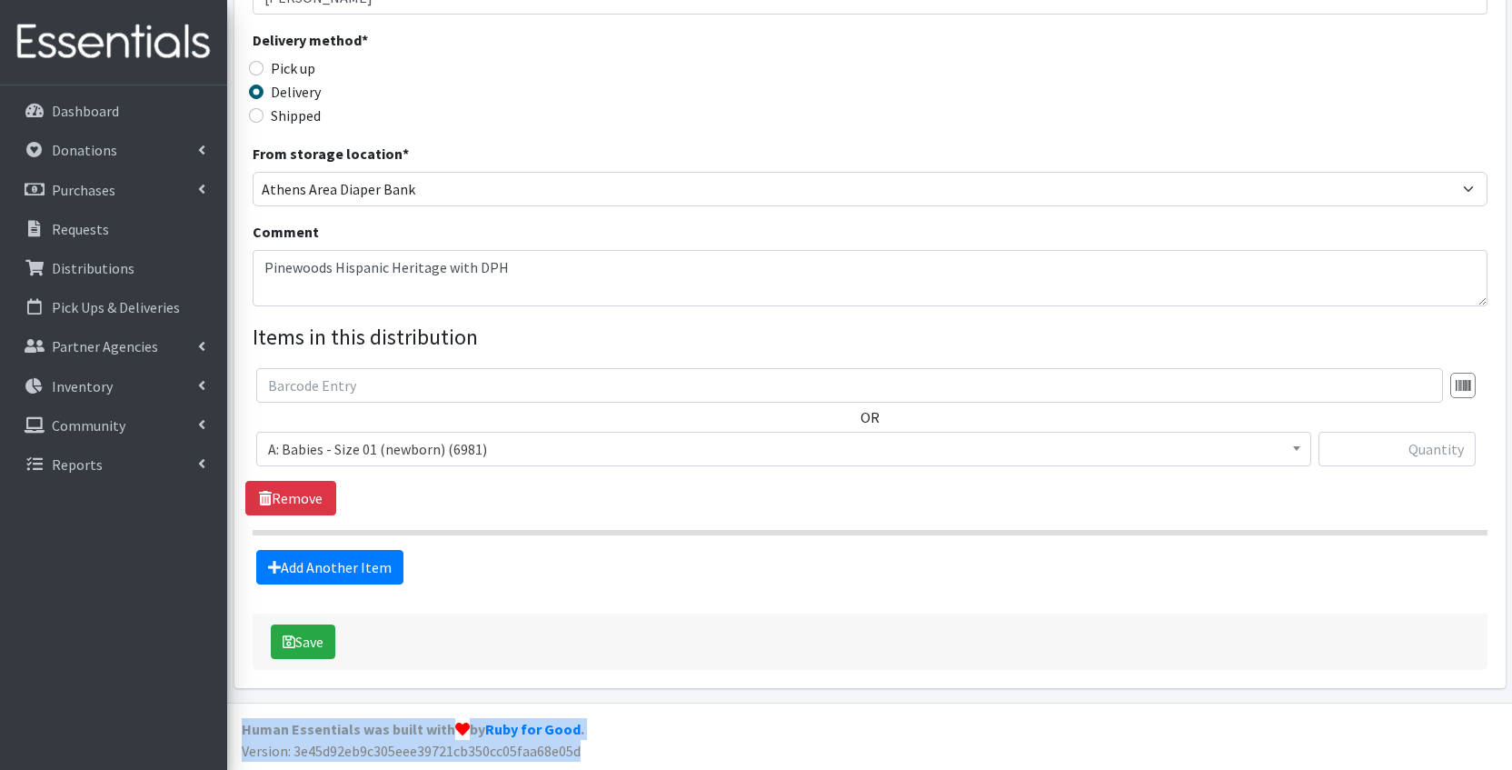
drag, startPoint x: 1469, startPoint y: 764, endPoint x: 1460, endPoint y: 700, distance: 64.3
click at [1460, 700] on div "User Guide 13 13 Pick-ups remaining this week View Calendar 20 20 Requests 0 Pa…" at bounding box center [756, 195] width 1512 height 1151
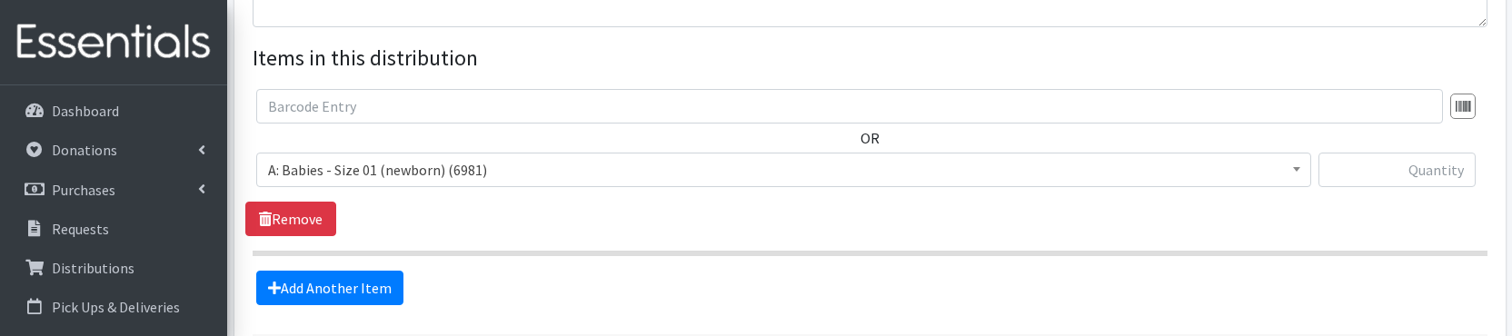
scroll to position [666, 0]
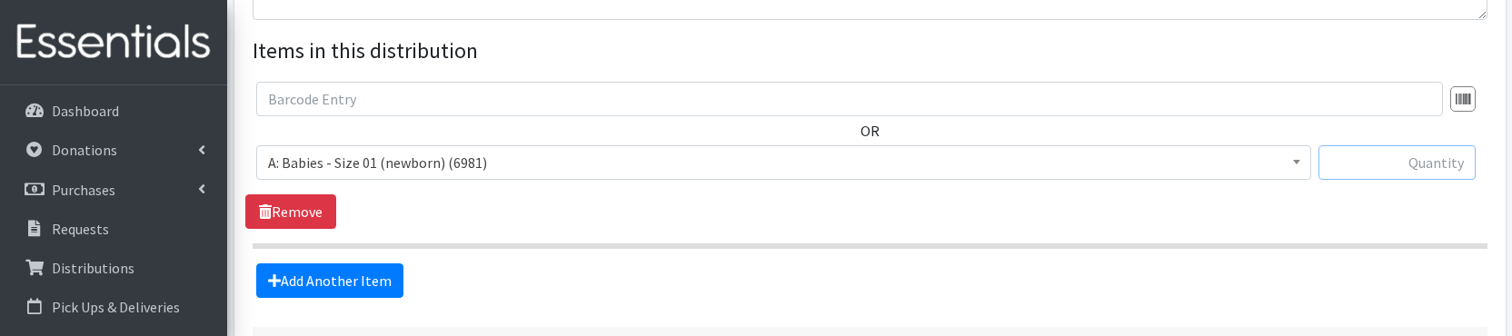
click at [1352, 147] on input "text" at bounding box center [1397, 162] width 157 height 35
type input "400"
click at [1257, 186] on span "A: Babies - Size 0 (Preemie) (6548) A: Babies - Size 01 (newborn) (6981) A: Bab…" at bounding box center [783, 169] width 1055 height 49
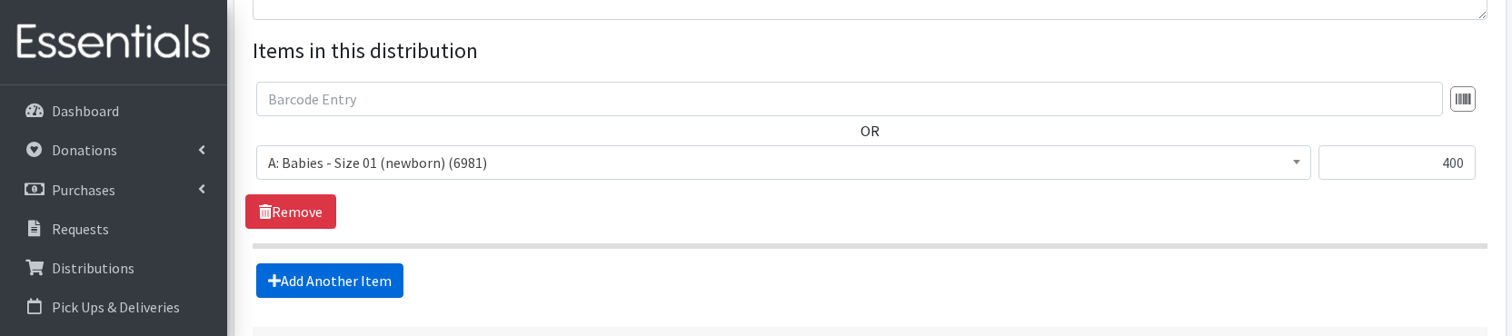
click at [374, 278] on link "Add Another Item" at bounding box center [329, 281] width 147 height 35
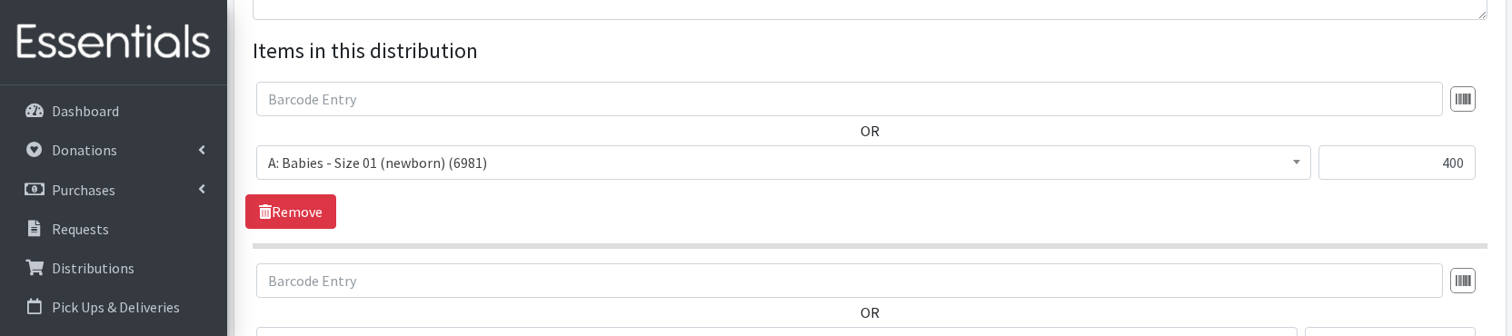
scroll to position [929, 0]
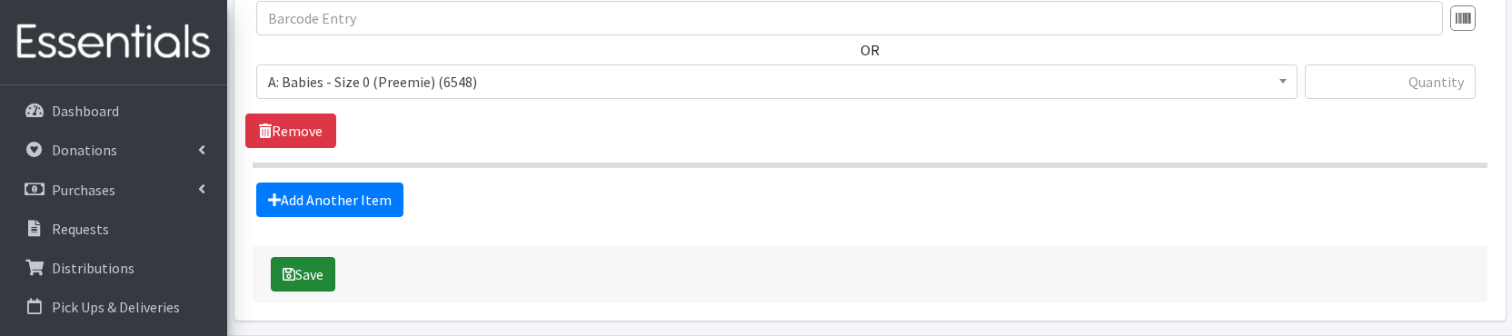
click at [317, 275] on button "Save" at bounding box center [303, 274] width 65 height 35
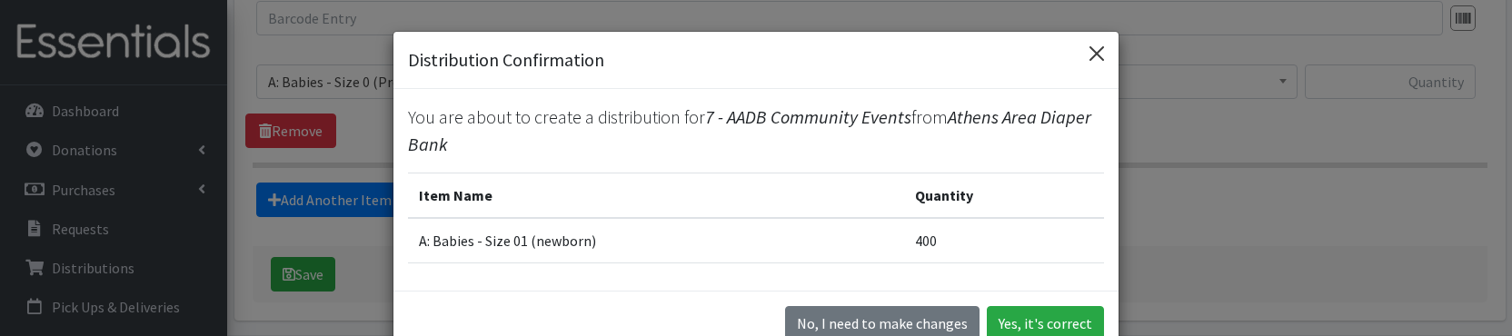
click at [1096, 50] on button "Close" at bounding box center [1097, 53] width 29 height 29
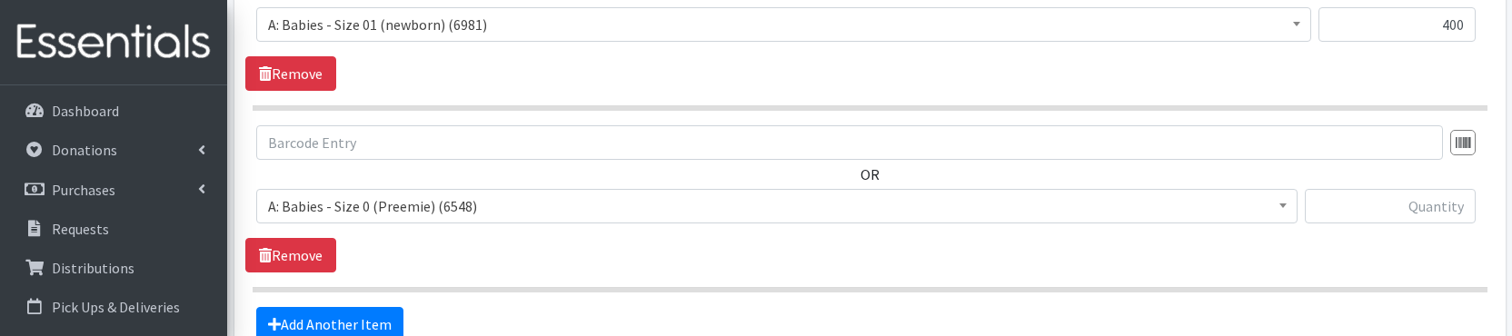
scroll to position [797, 0]
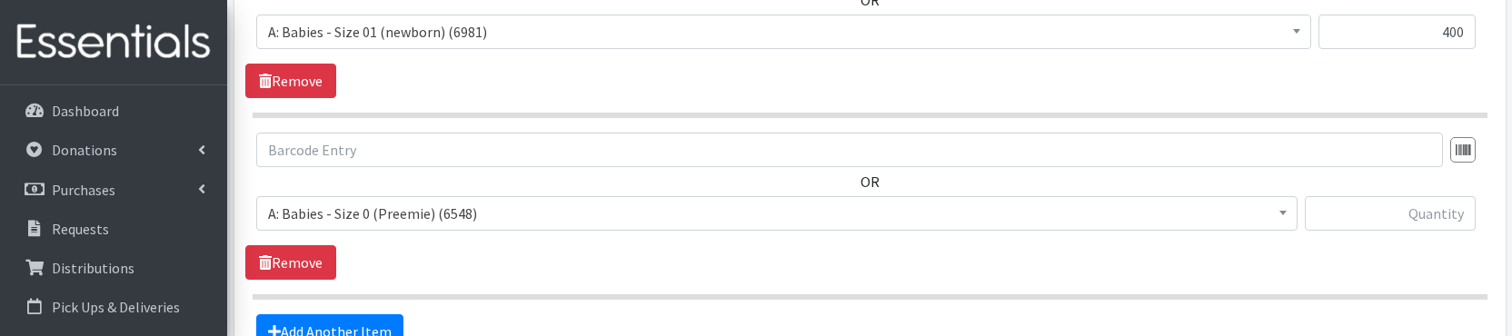
click at [417, 215] on span "A: Babies - Size 0 (Preemie) (6548)" at bounding box center [777, 213] width 1018 height 25
click at [485, 205] on span "A: Babies - Size 01 (newborn) (6981)" at bounding box center [777, 213] width 1018 height 25
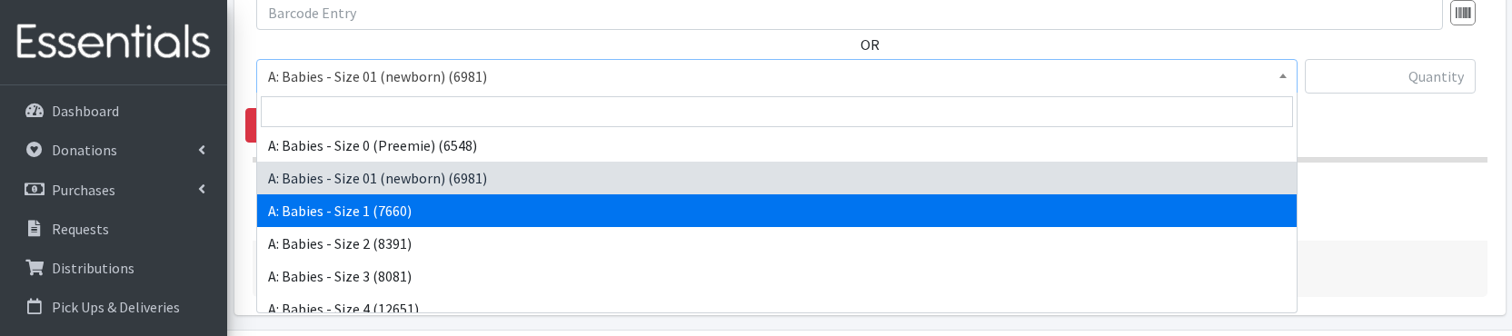
scroll to position [934, 0]
select select "5611"
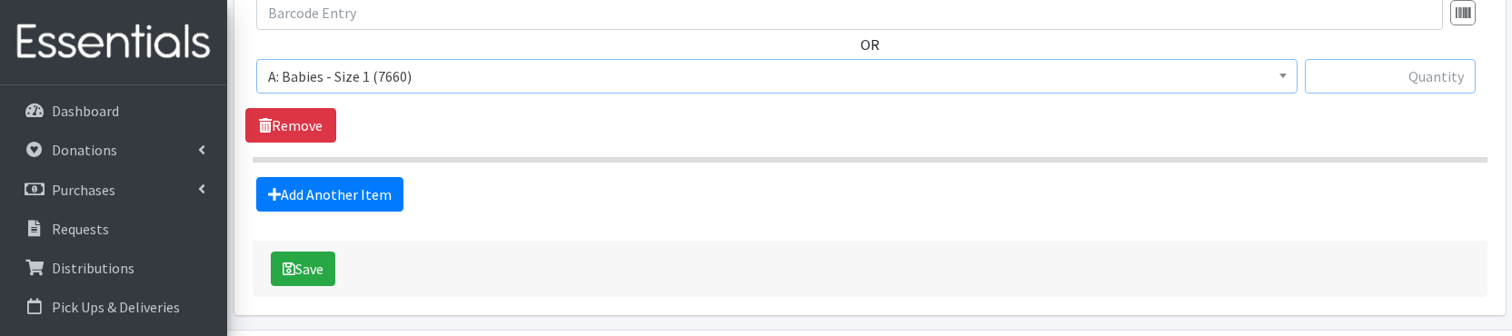
click at [1412, 75] on input "text" at bounding box center [1390, 76] width 171 height 35
type input "150"
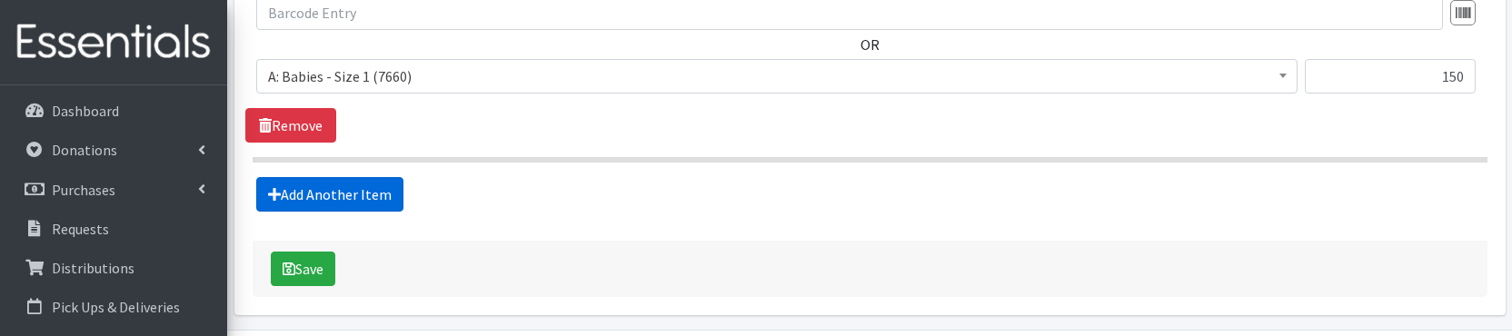
click at [359, 201] on link "Add Another Item" at bounding box center [329, 194] width 147 height 35
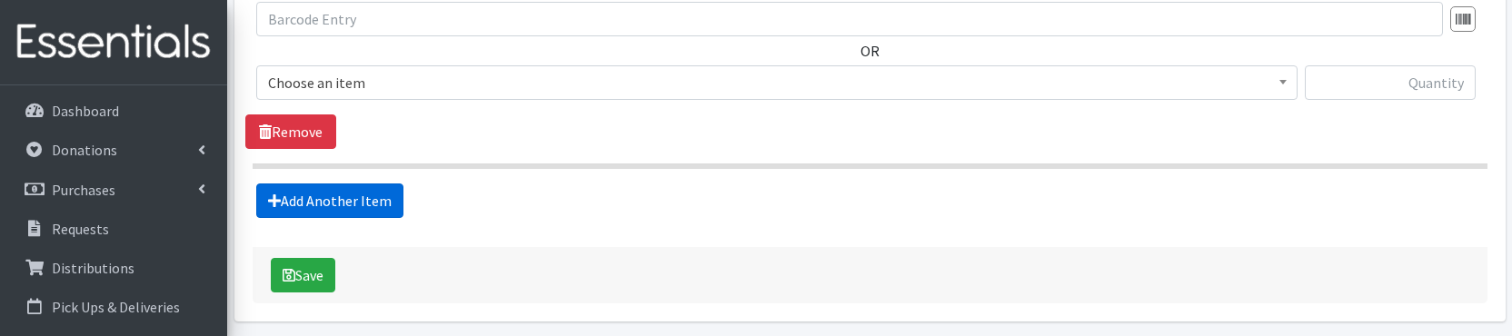
scroll to position [1111, 0]
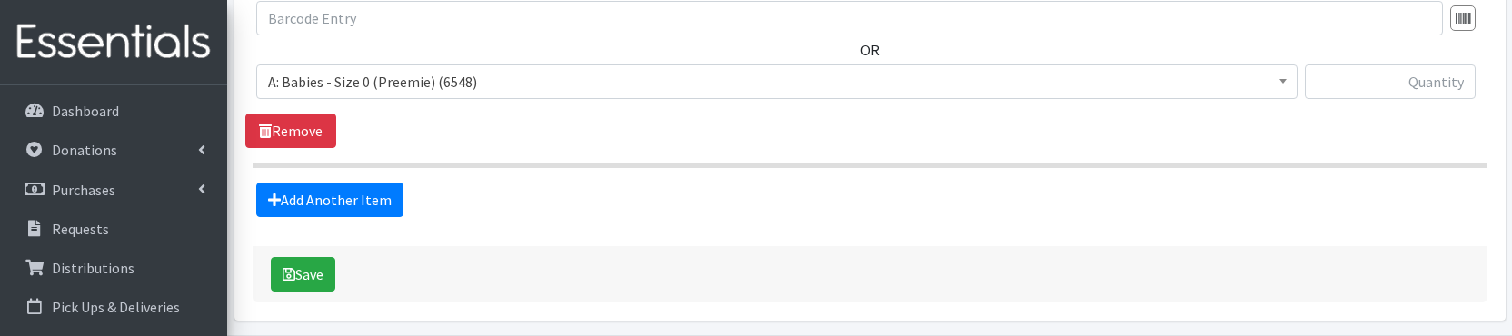
click at [433, 85] on span "A: Babies - Size 0 (Preemie) (6548)" at bounding box center [777, 81] width 1018 height 25
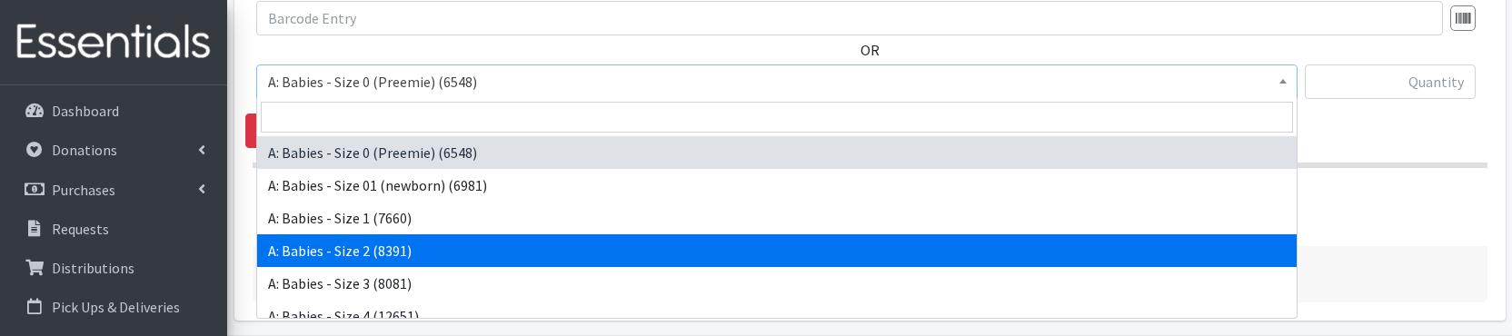
select select "5612"
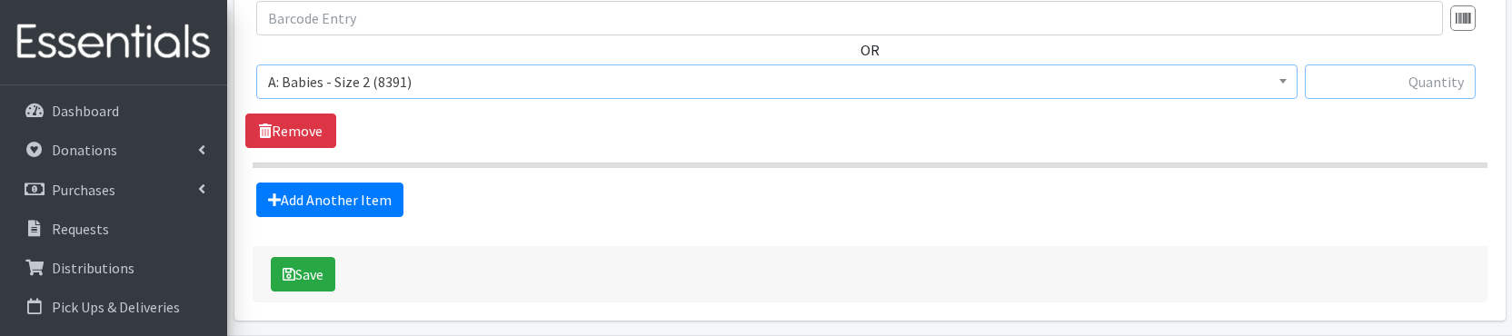
click at [1400, 93] on input "text" at bounding box center [1390, 82] width 171 height 35
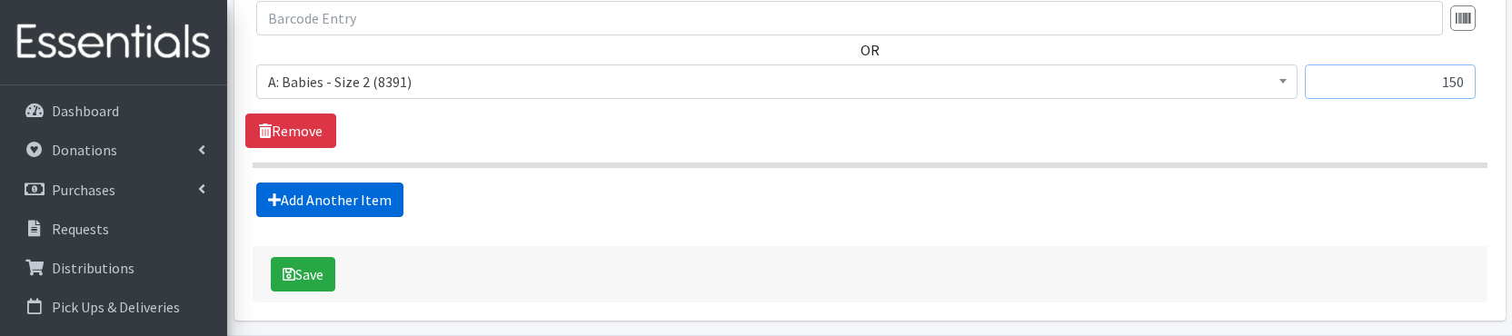
type input "150"
click at [342, 194] on link "Add Another Item" at bounding box center [329, 200] width 147 height 35
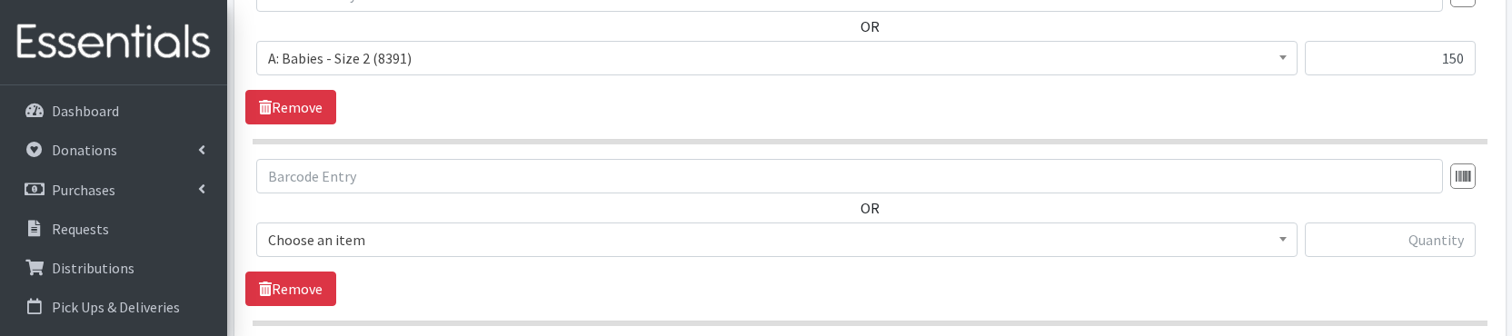
scroll to position [1293, 0]
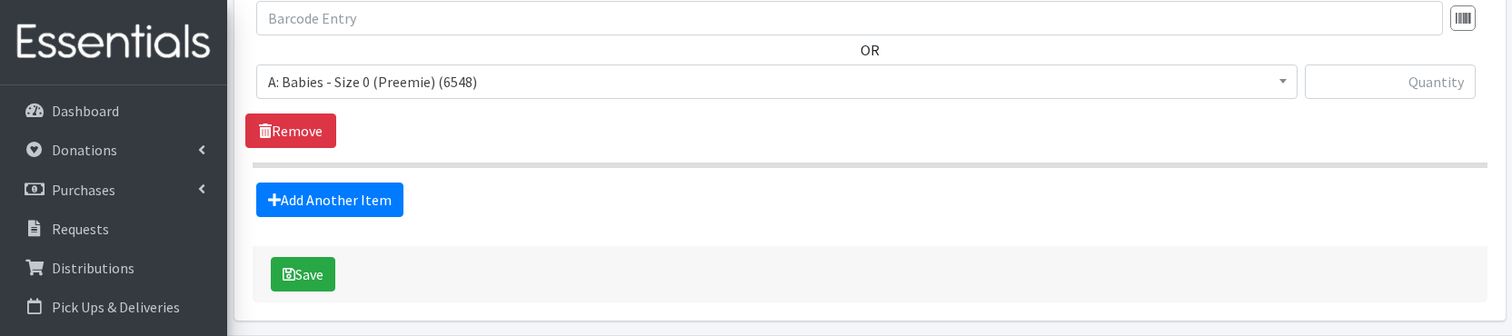
click at [448, 75] on span "A: Babies - Size 0 (Preemie) (6548)" at bounding box center [777, 81] width 1018 height 25
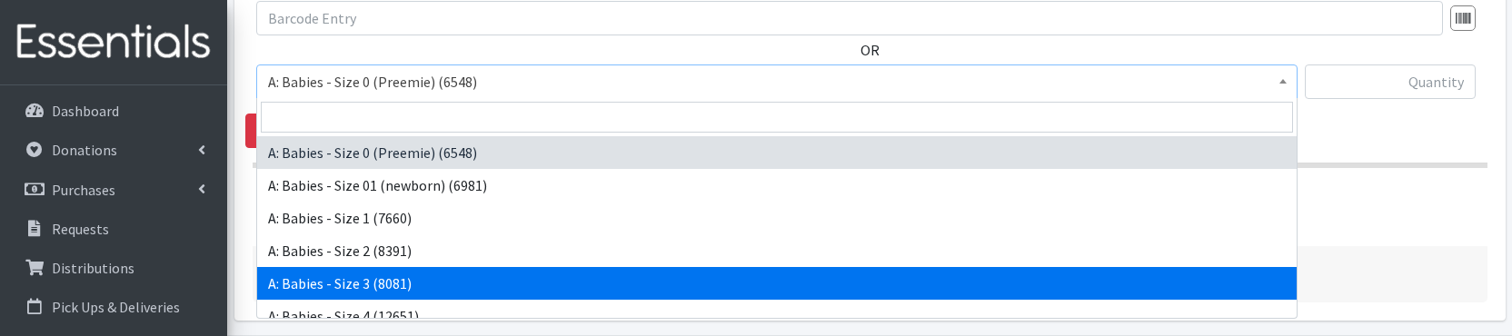
select select "5613"
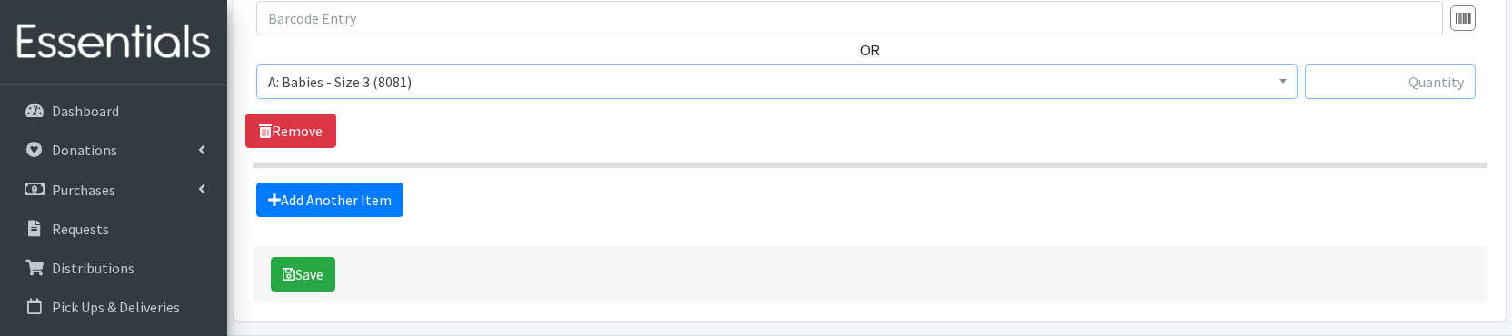
click at [1426, 75] on input "text" at bounding box center [1390, 82] width 171 height 35
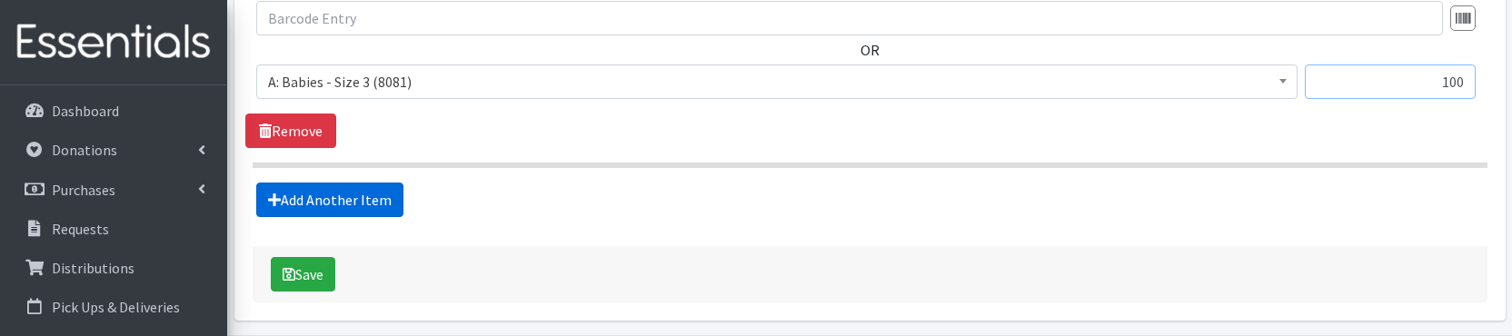
type input "100"
click at [288, 204] on link "Add Another Item" at bounding box center [329, 200] width 147 height 35
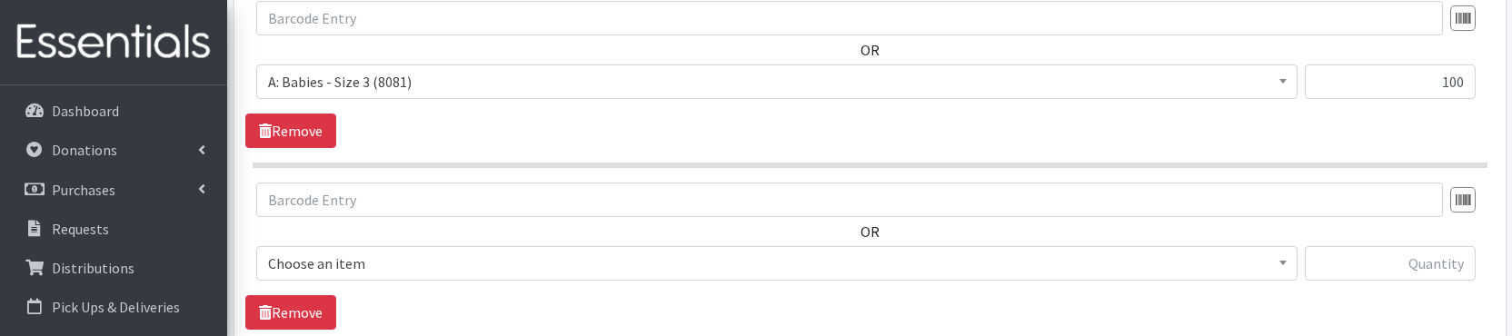
scroll to position [1474, 0]
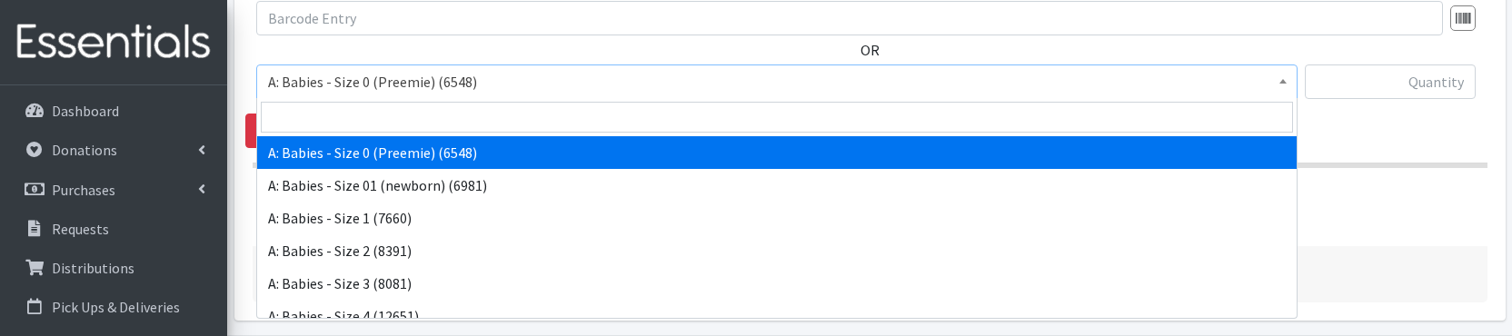
click at [426, 91] on span "A: Babies - Size 0 (Preemie) (6548)" at bounding box center [777, 81] width 1018 height 25
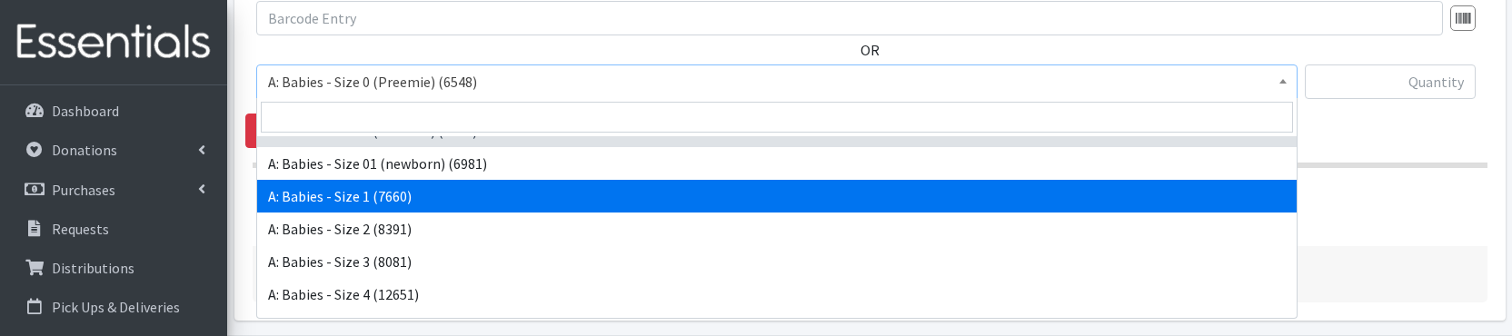
scroll to position [52, 0]
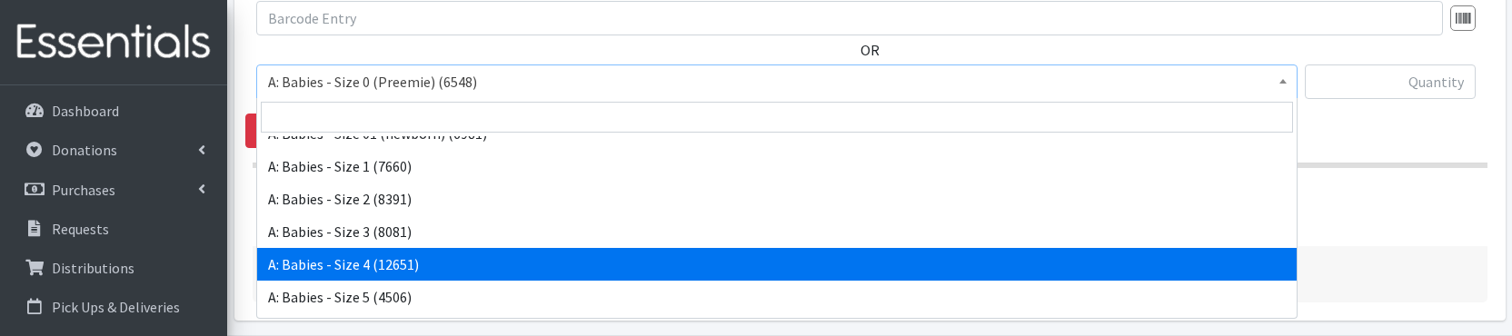
select select "5614"
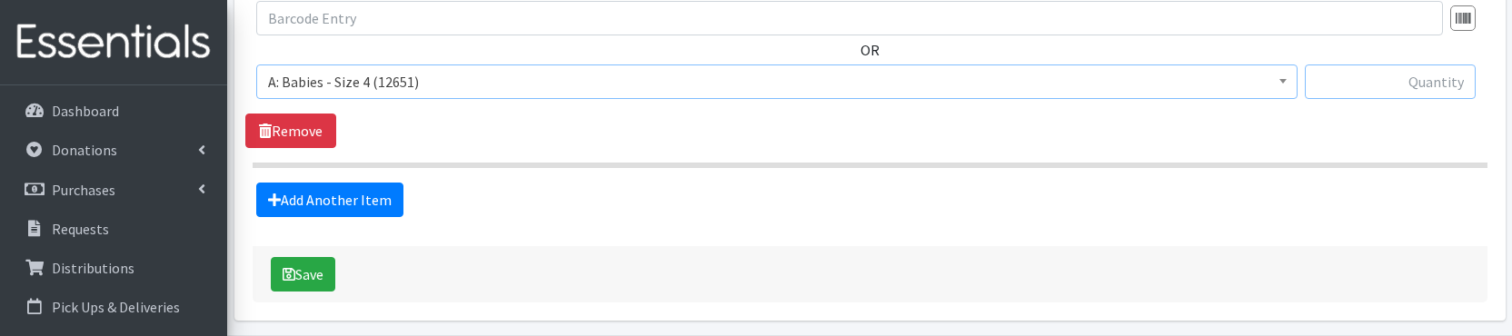
click at [1390, 80] on input "text" at bounding box center [1390, 82] width 171 height 35
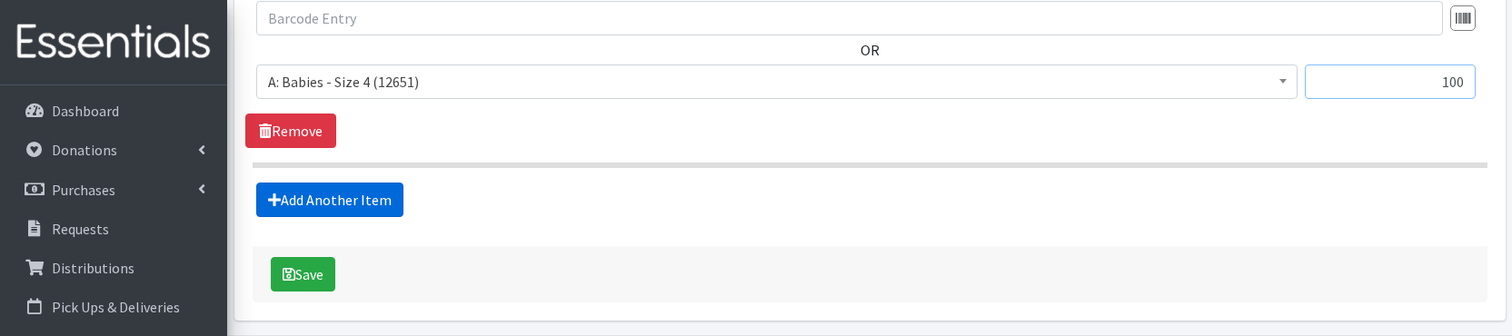
type input "100"
click at [301, 209] on link "Add Another Item" at bounding box center [329, 200] width 147 height 35
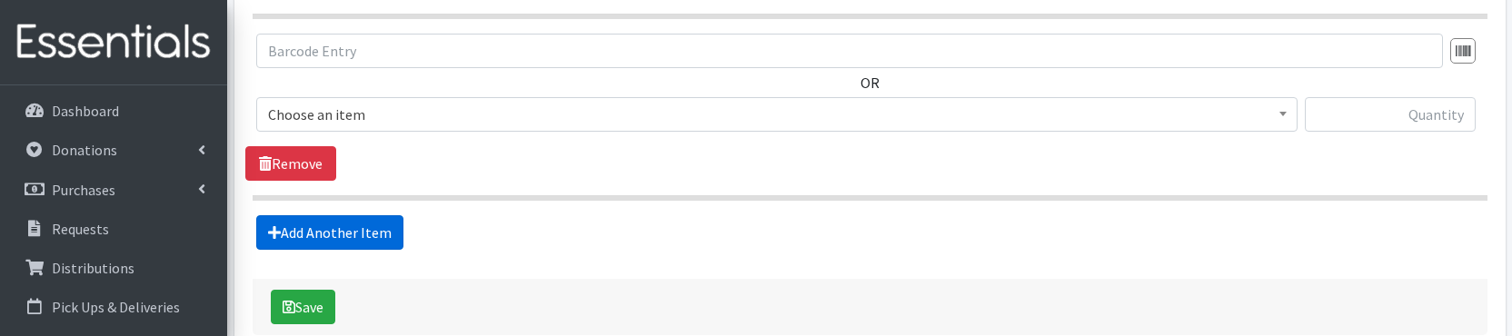
scroll to position [1656, 0]
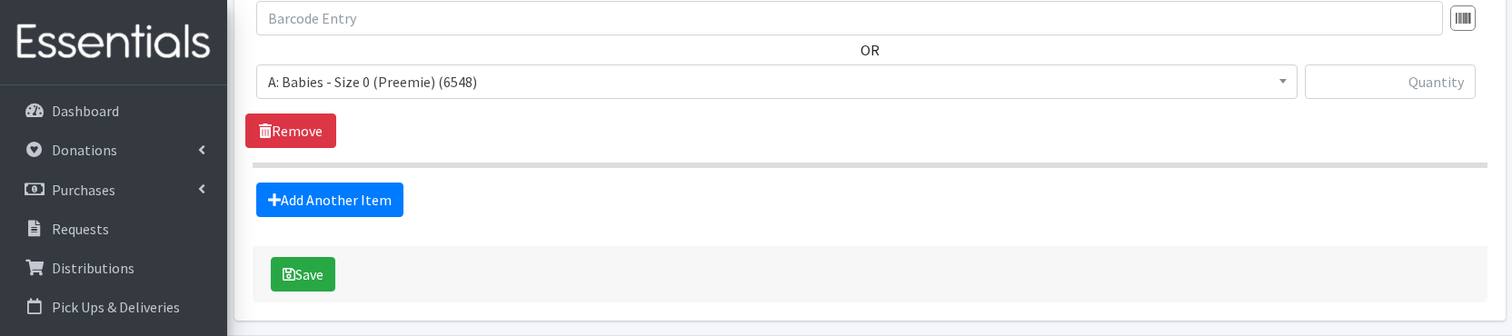
click at [411, 86] on span "A: Babies - Size 0 (Preemie) (6548)" at bounding box center [777, 81] width 1018 height 25
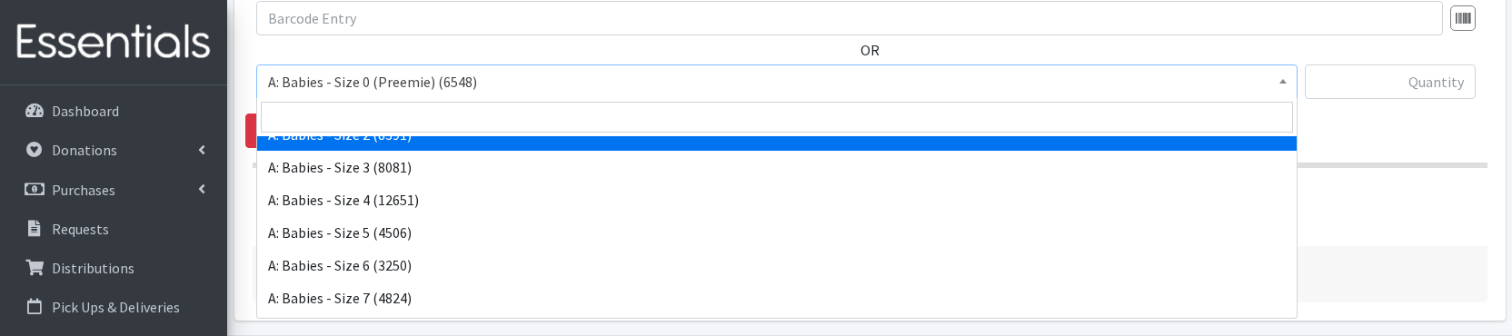
scroll to position [124, 0]
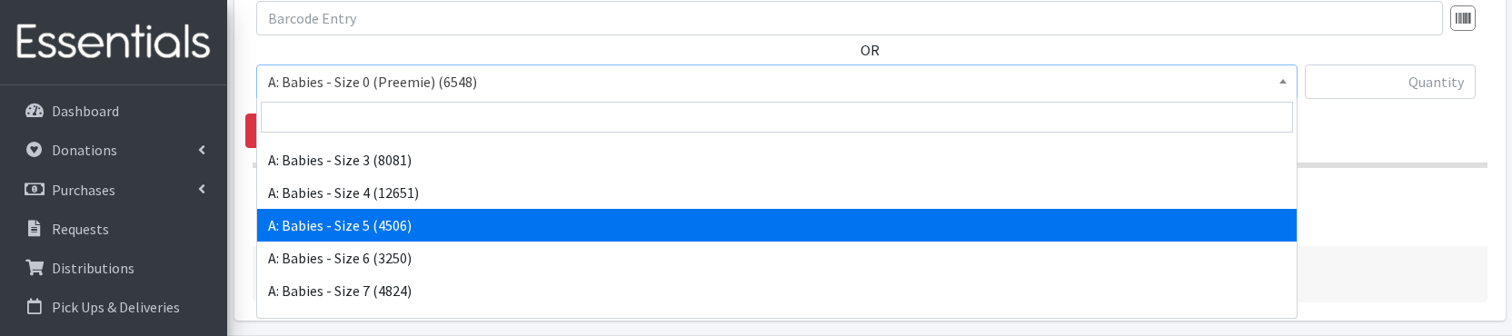
select select "5616"
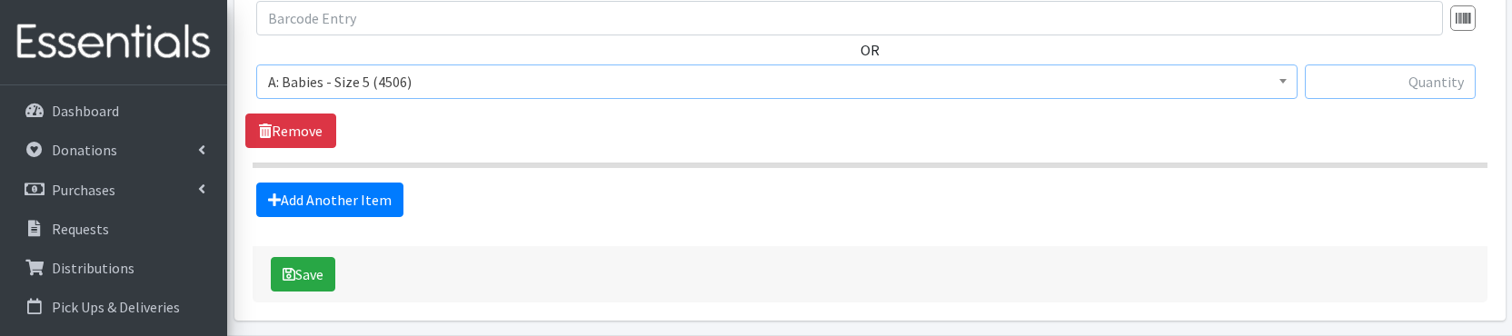
click at [1424, 78] on input "text" at bounding box center [1390, 82] width 171 height 35
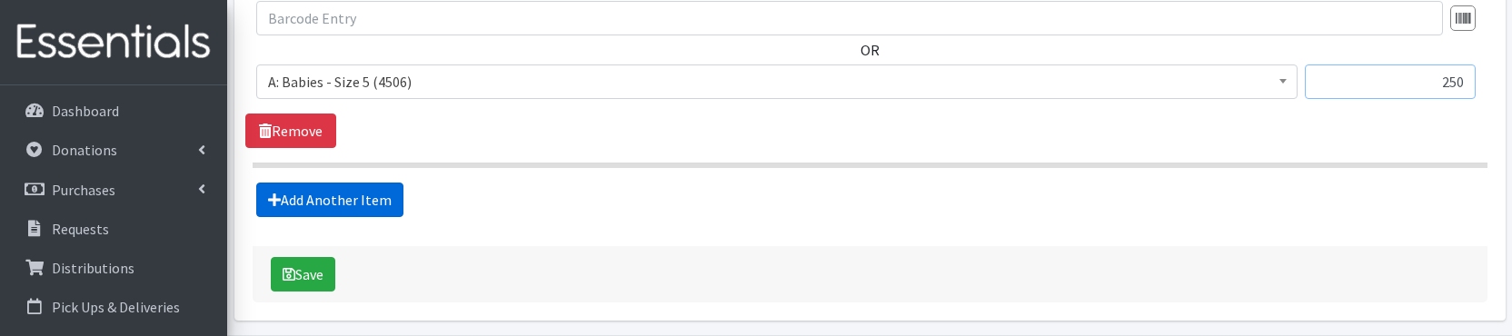
type input "250"
click at [391, 198] on link "Add Another Item" at bounding box center [329, 200] width 147 height 35
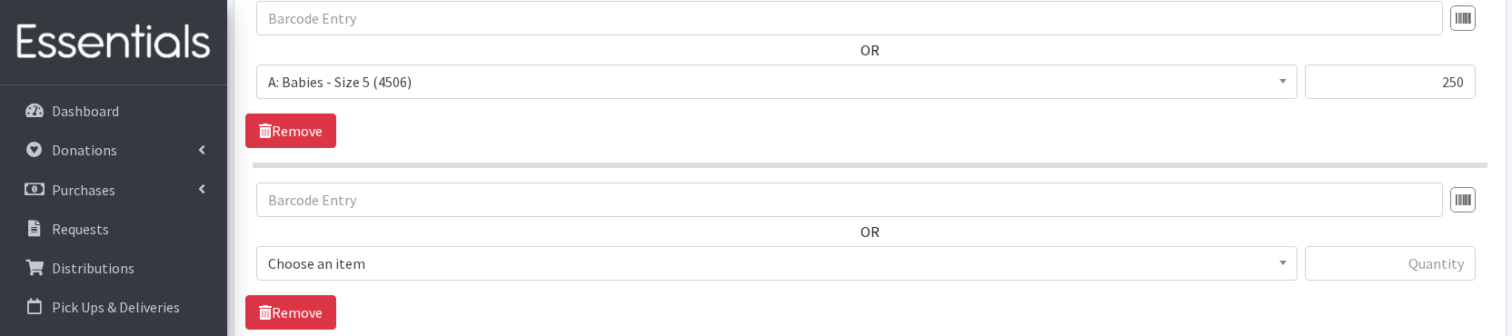
scroll to position [1838, 0]
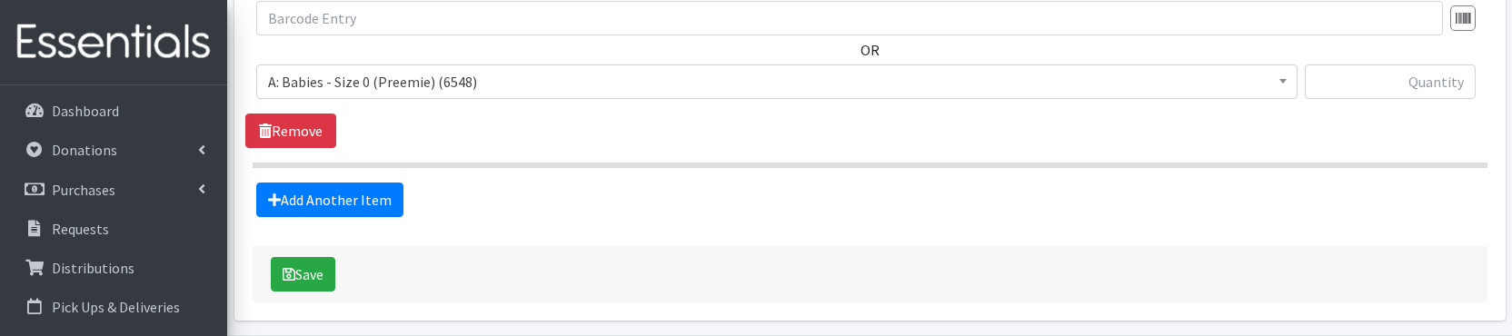
click at [466, 92] on span "A: Babies - Size 0 (Preemie) (6548)" at bounding box center [777, 81] width 1018 height 25
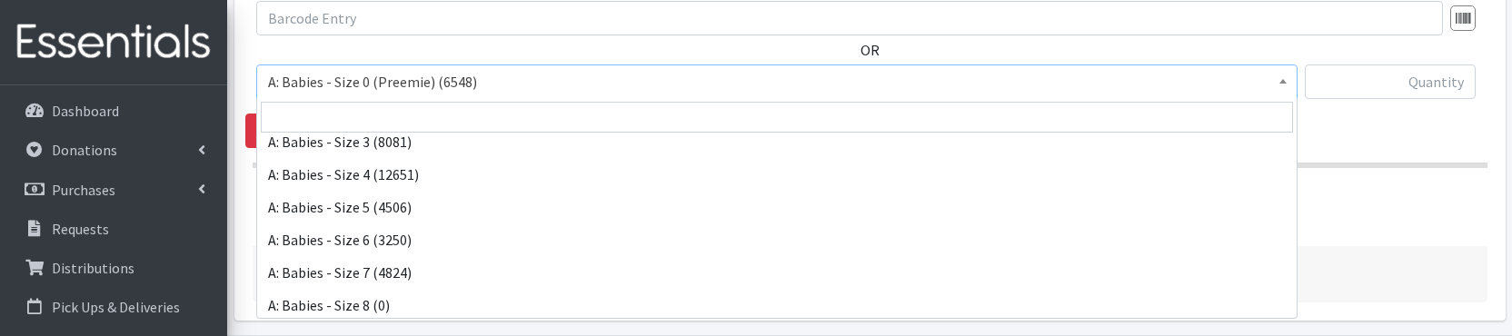
scroll to position [144, 0]
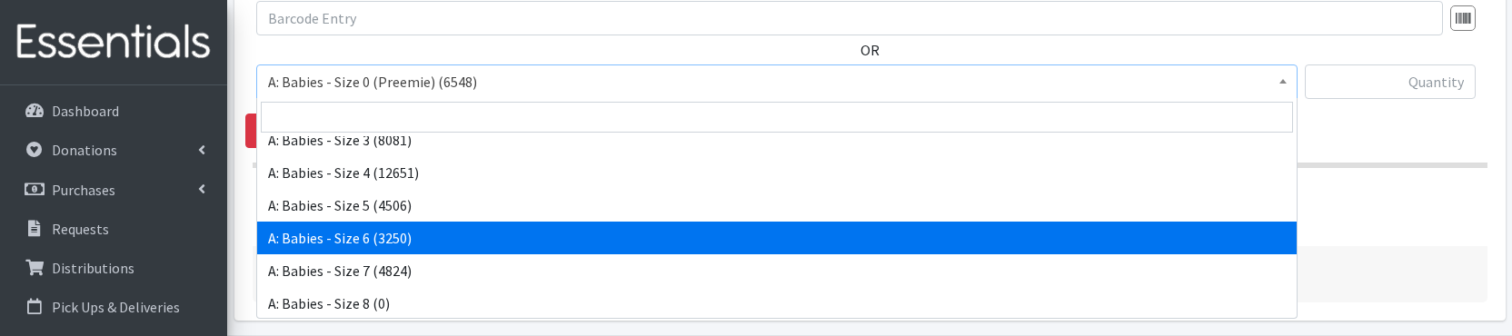
select select "5617"
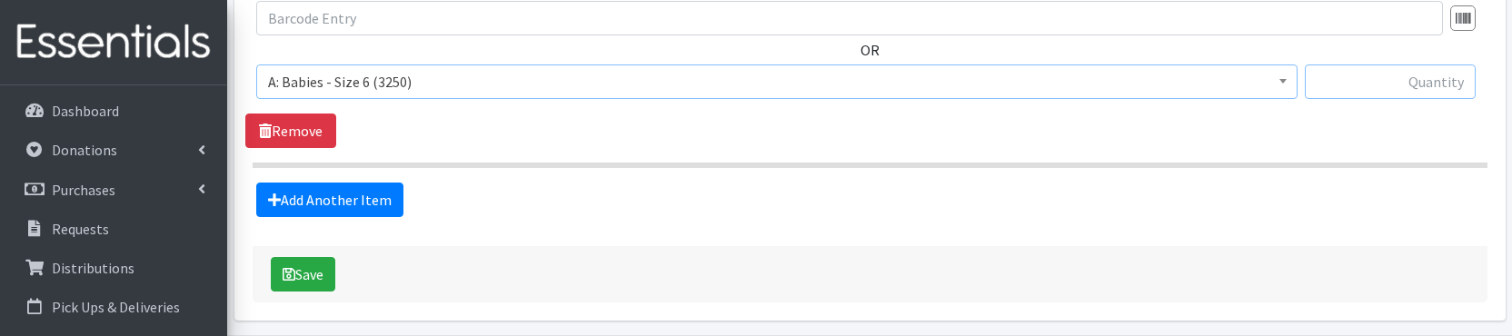
click at [1417, 85] on input "text" at bounding box center [1390, 82] width 171 height 35
type input "350"
click at [1331, 188] on div "Add Another Item" at bounding box center [869, 200] width 1249 height 35
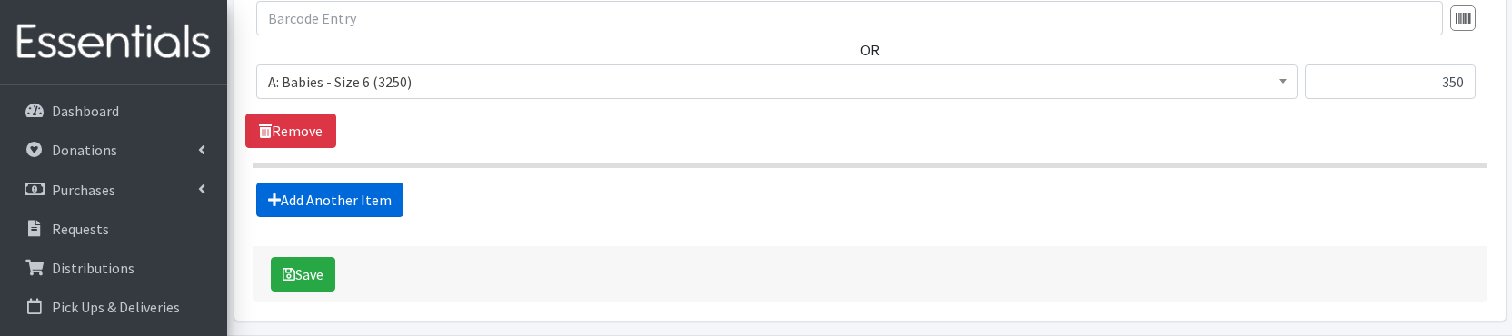
click at [304, 185] on link "Add Another Item" at bounding box center [329, 200] width 147 height 35
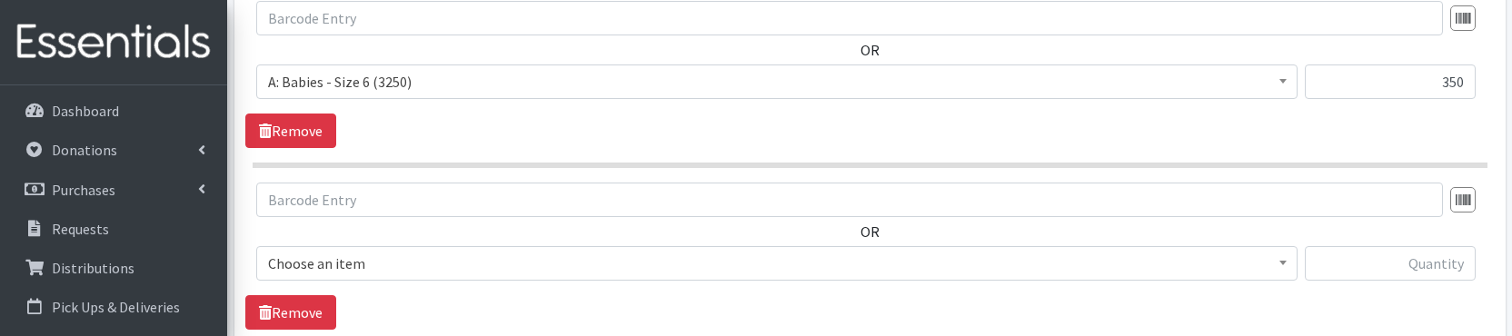
scroll to position [2020, 0]
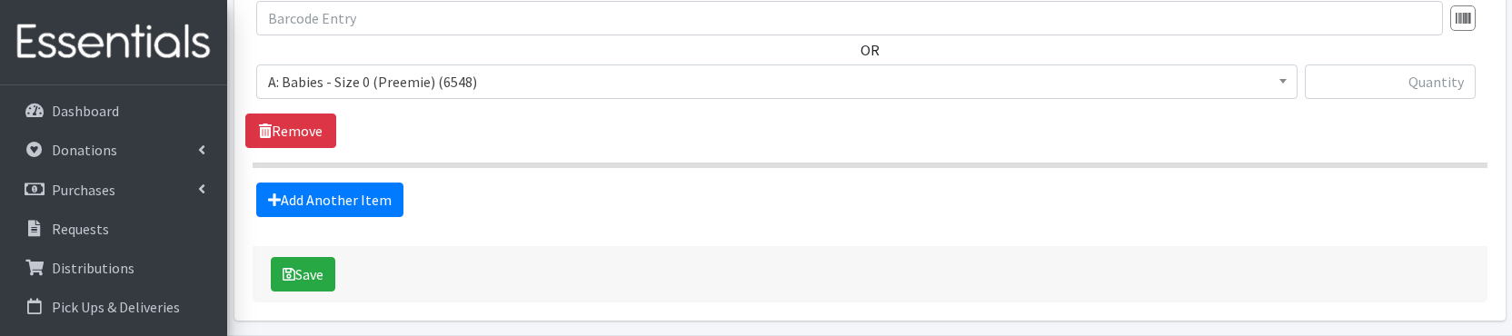
click at [420, 83] on span "A: Babies - Size 0 (Preemie) (6548)" at bounding box center [777, 81] width 1018 height 25
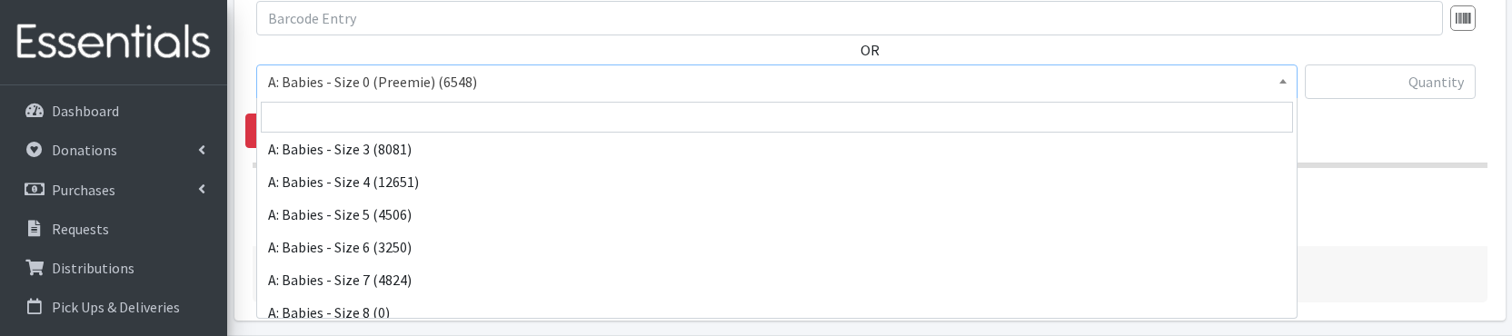
scroll to position [146, 0]
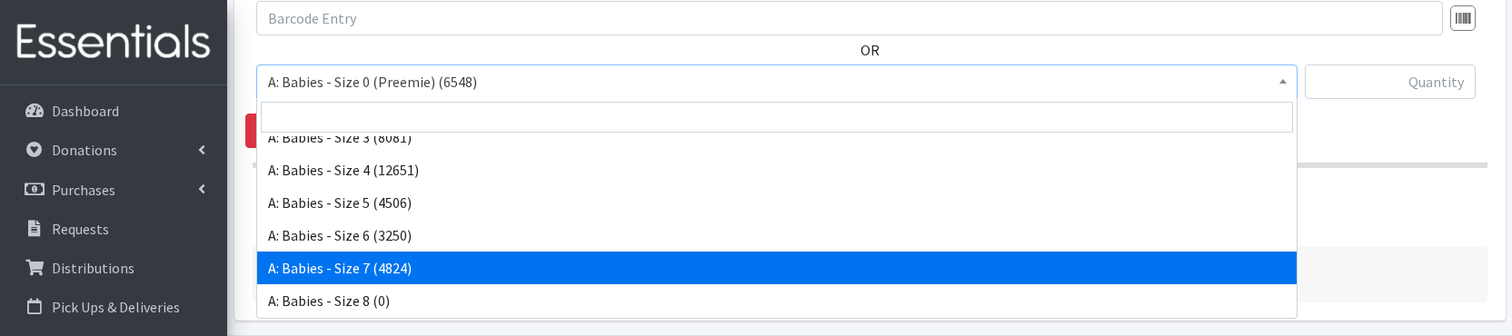
select select "8888"
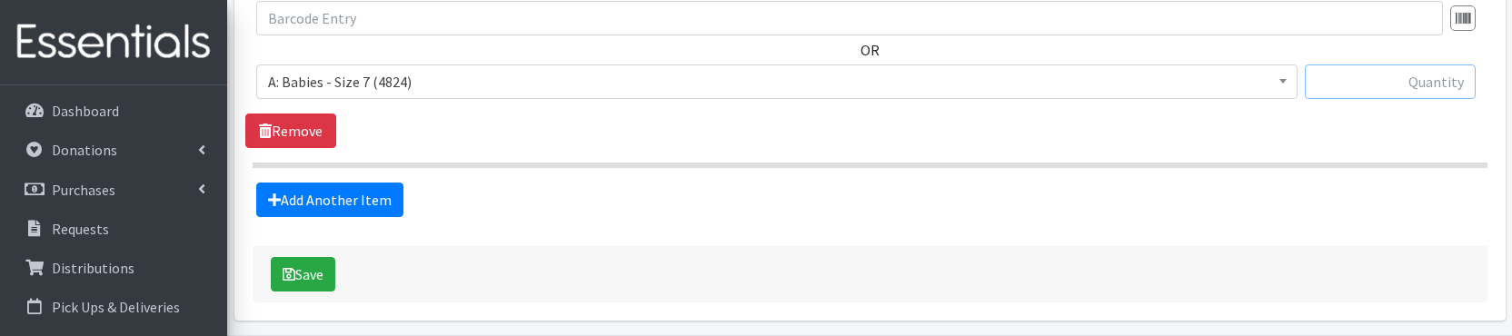
click at [1412, 81] on input "text" at bounding box center [1390, 82] width 171 height 35
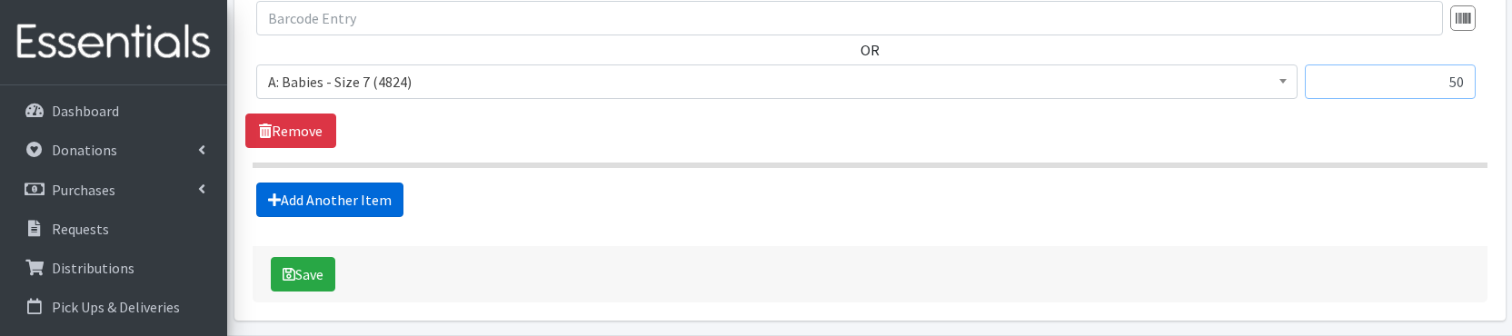
type input "50"
click at [346, 192] on link "Add Another Item" at bounding box center [329, 200] width 147 height 35
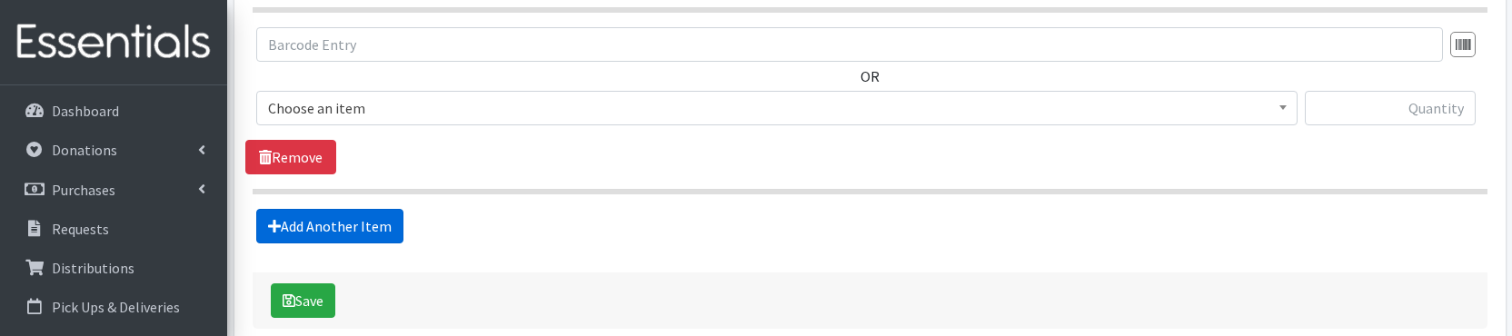
scroll to position [2201, 0]
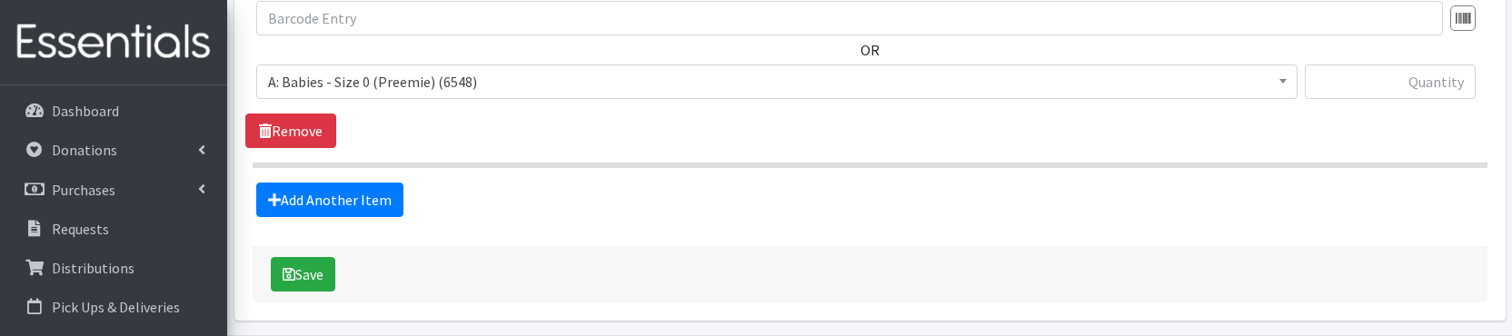
click at [401, 85] on span "A: Babies - Size 0 (Preemie) (6548)" at bounding box center [777, 81] width 1018 height 25
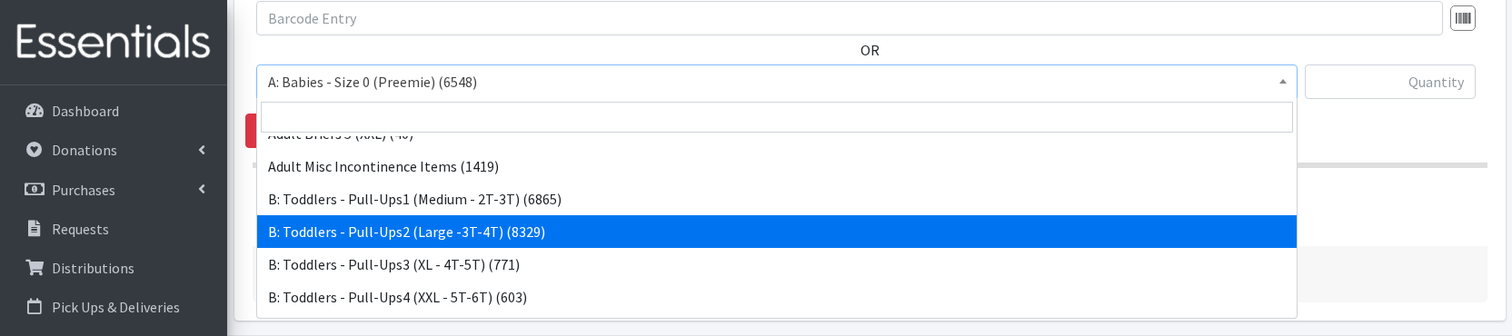
scroll to position [498, 0]
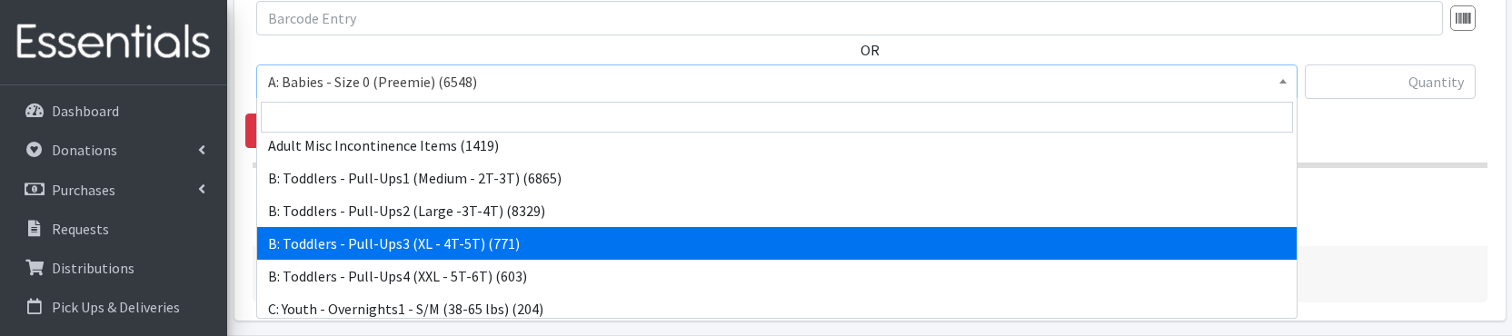
select select "5599"
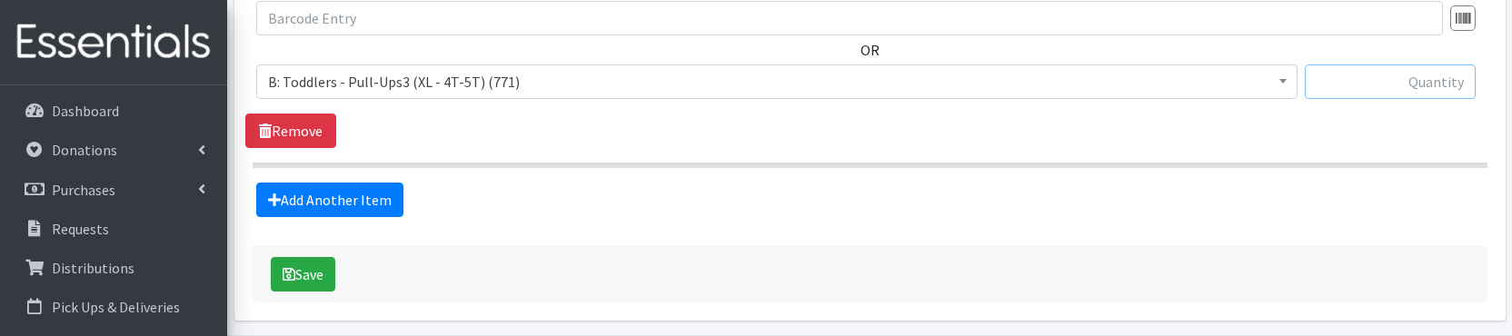
click at [1398, 85] on input "text" at bounding box center [1390, 82] width 171 height 35
type input "25"
click at [1358, 195] on div "Add Another Item" at bounding box center [869, 200] width 1249 height 35
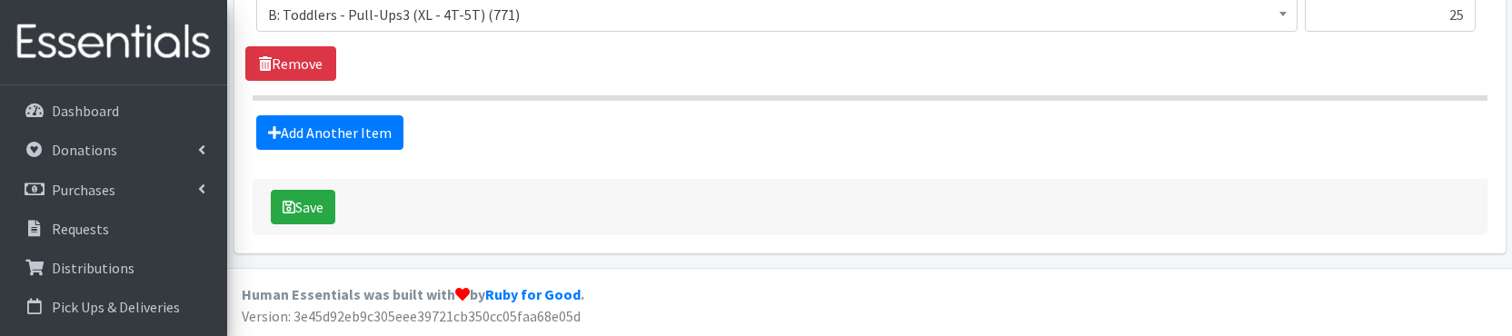
scroll to position [2268, 0]
click at [293, 205] on icon "submit" at bounding box center [289, 208] width 13 height 15
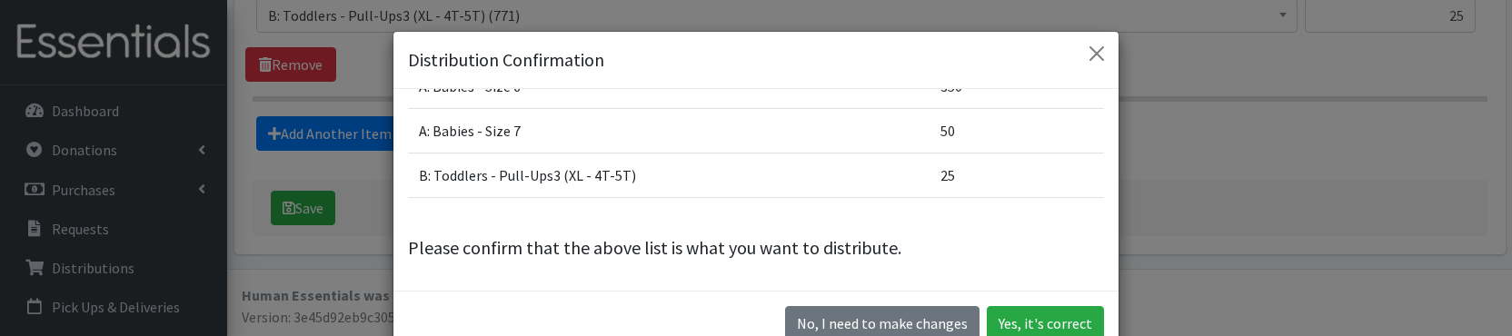
scroll to position [377, 0]
click at [1030, 317] on button "Yes, it's correct" at bounding box center [1045, 323] width 117 height 35
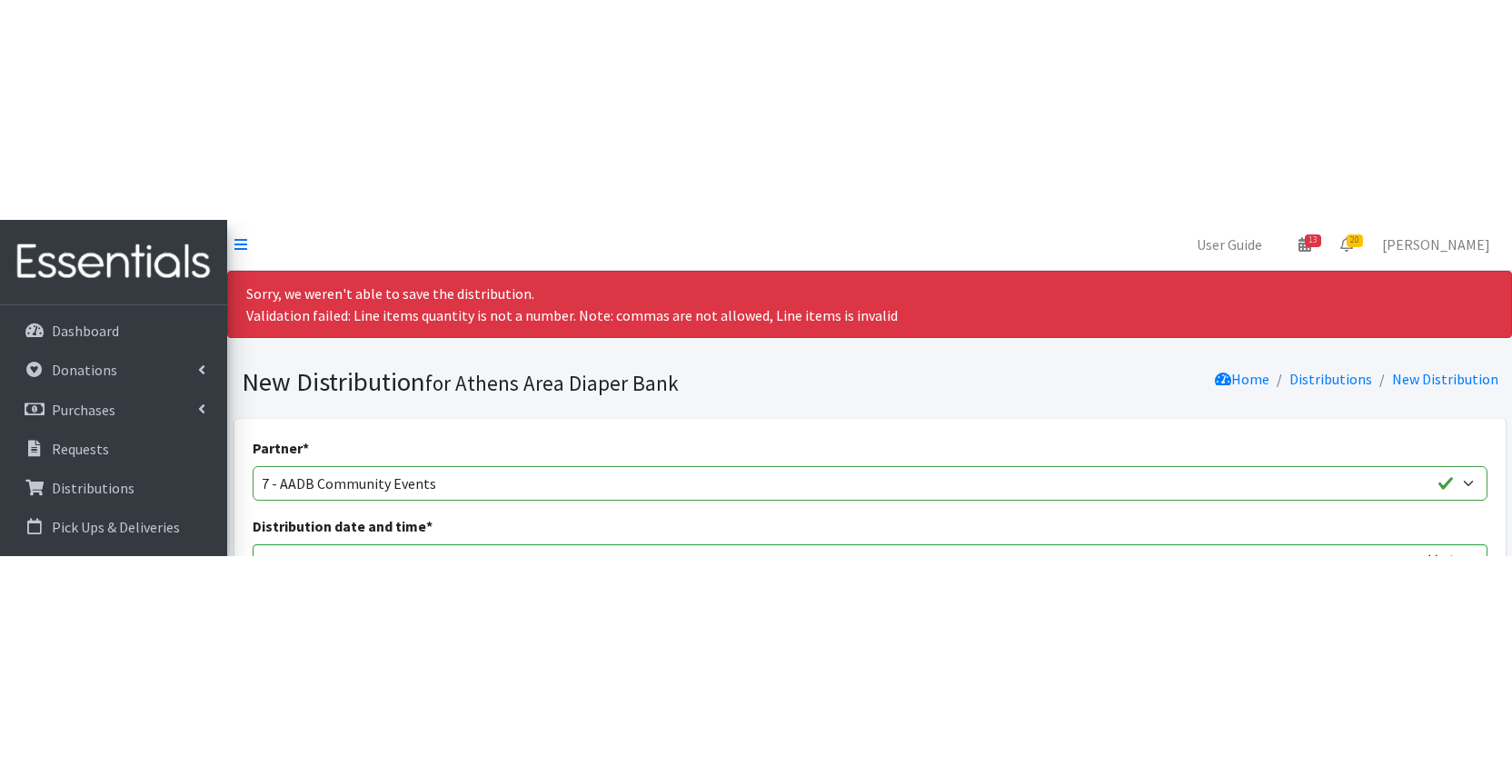
scroll to position [0, 0]
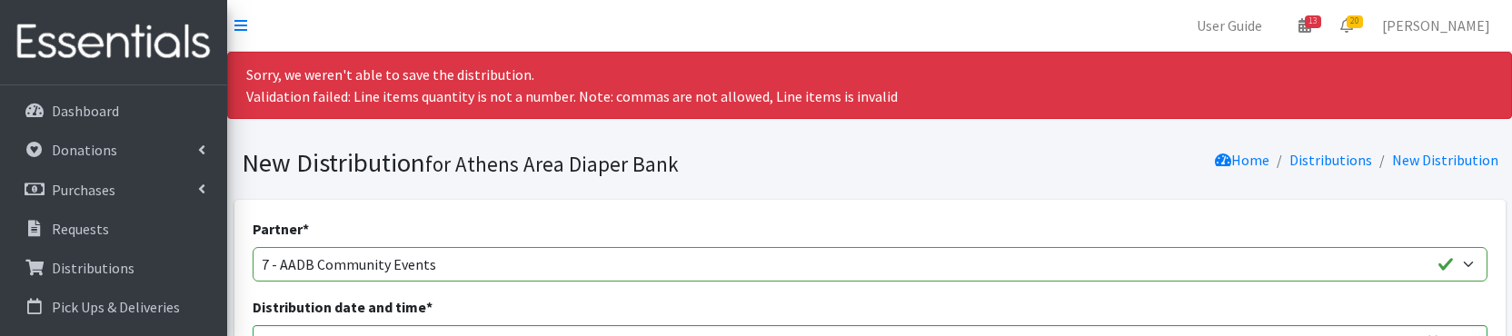
click at [756, 235] on div "Partner * (1) Athens Area Homeless Shelter (T1, 15) (1) Jubilee Partners (T1, 1…" at bounding box center [870, 250] width 1235 height 64
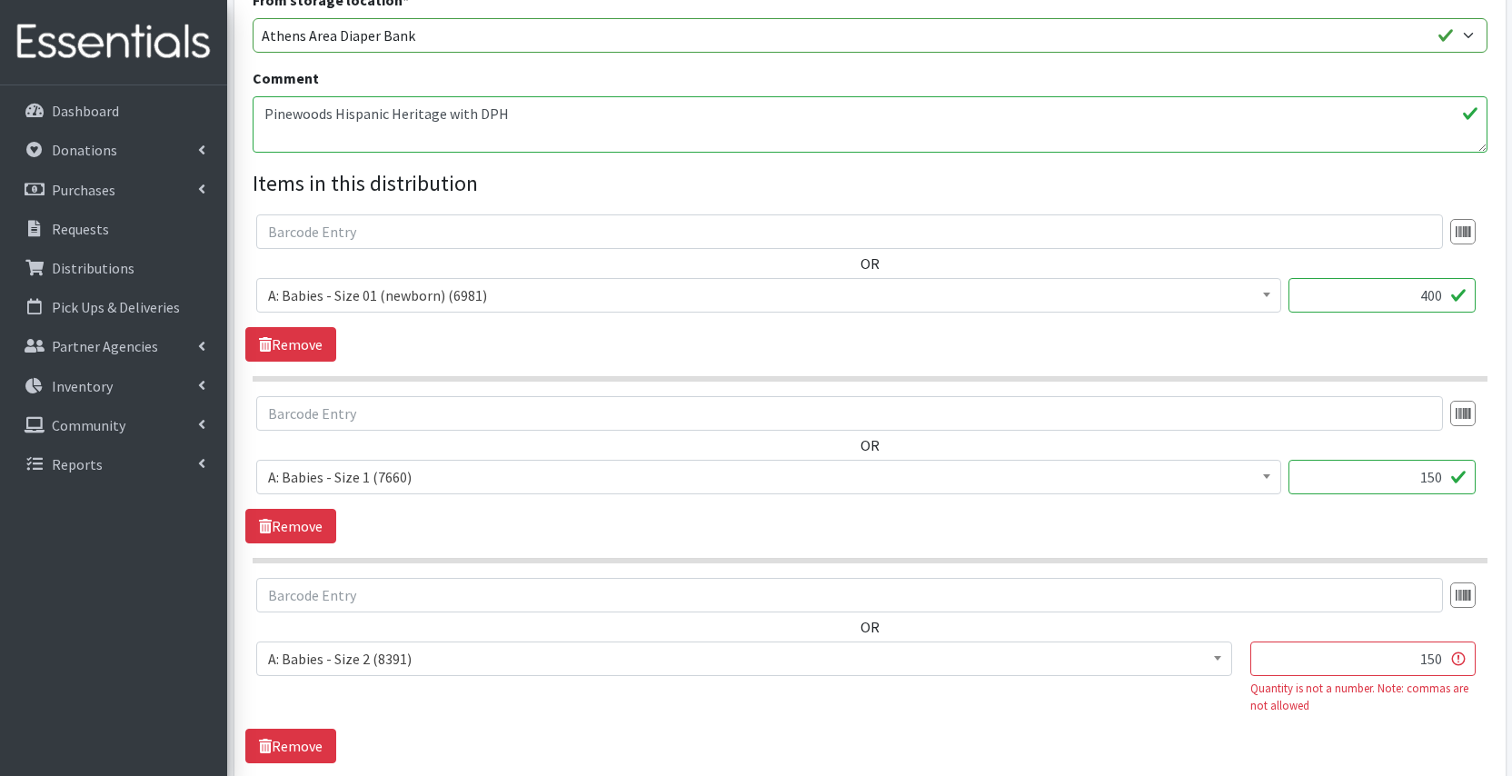
scroll to position [674, 0]
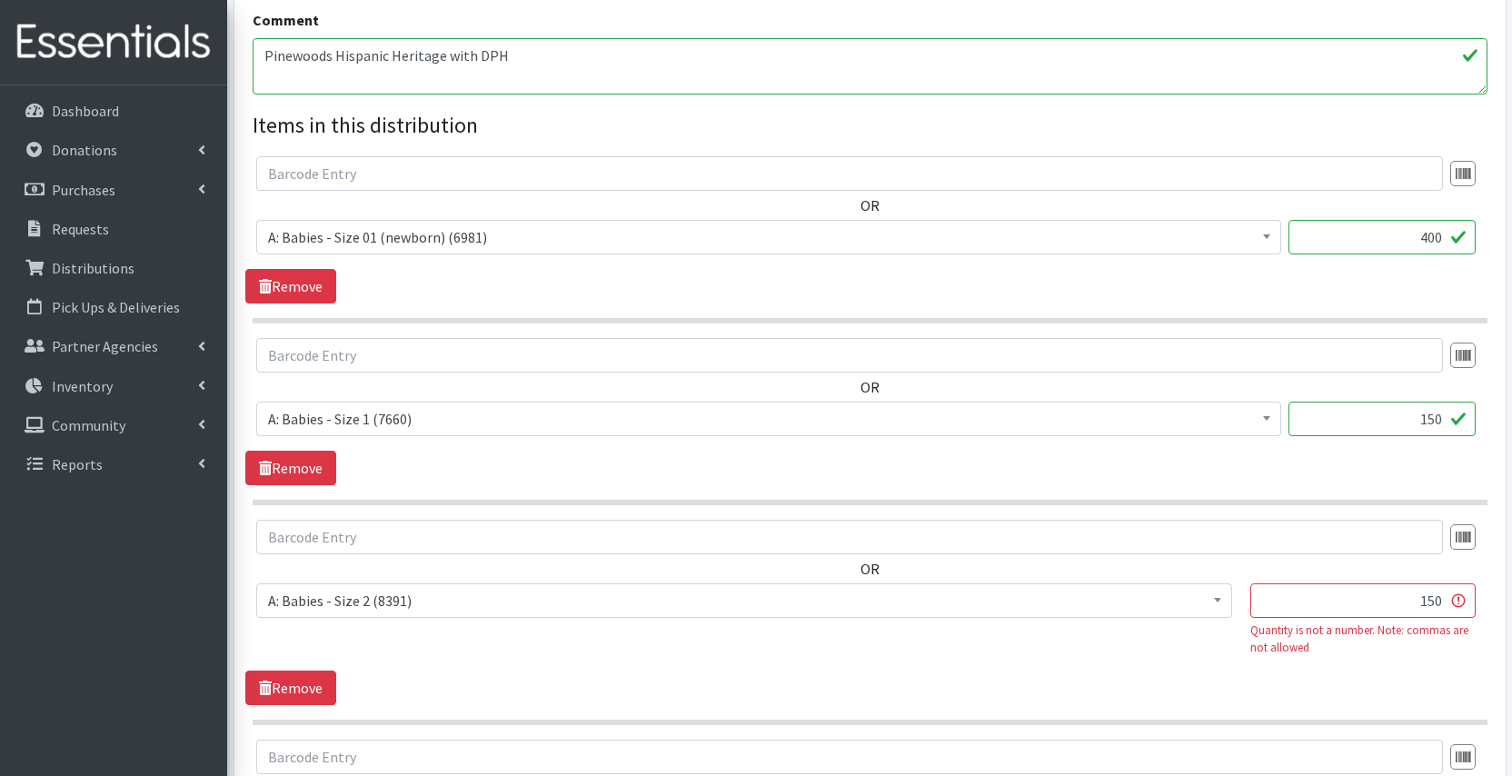
click at [1439, 599] on input "150" at bounding box center [1363, 601] width 225 height 35
type input "1"
type input "150"
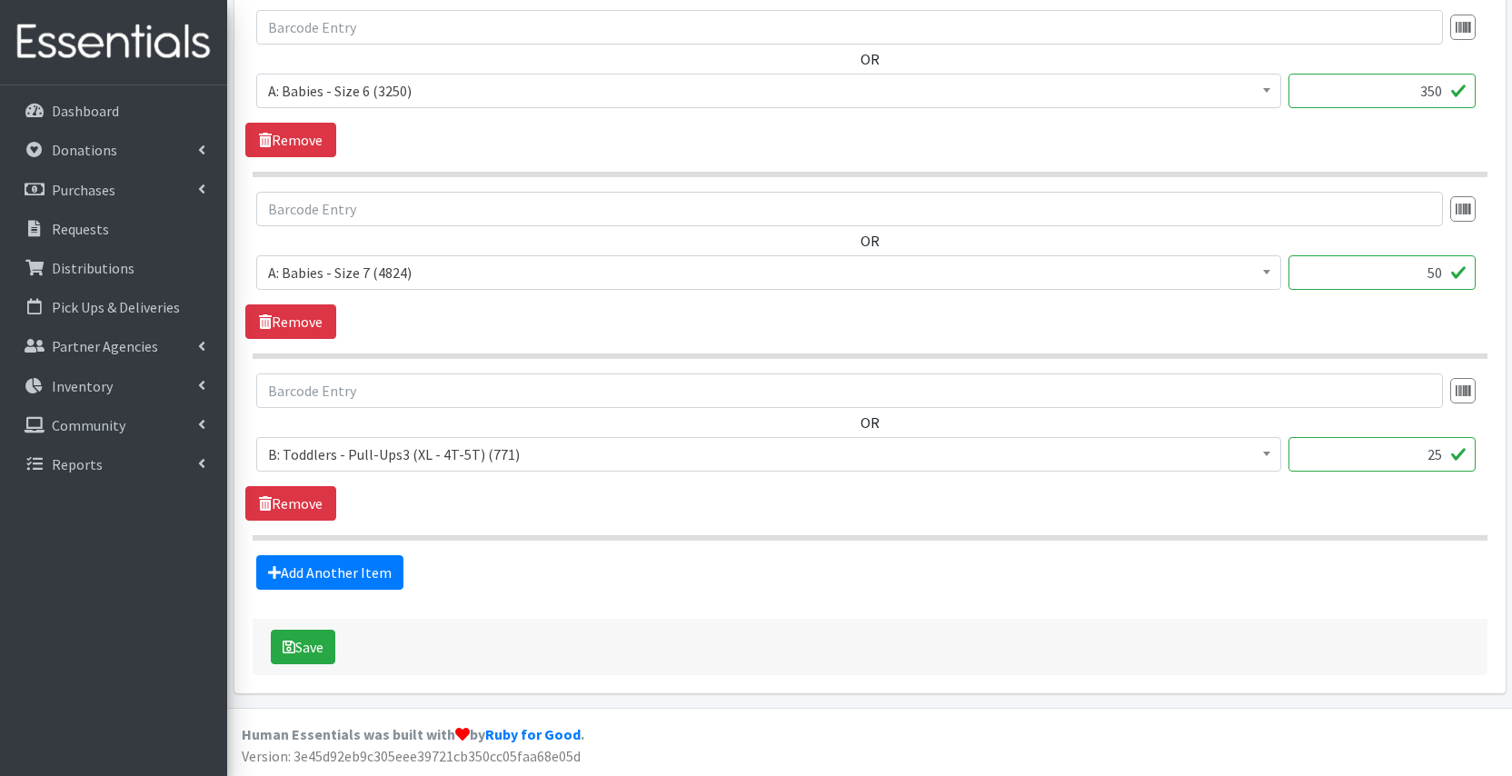
scroll to position [1952, 0]
click at [333, 636] on button "Save" at bounding box center [303, 647] width 65 height 35
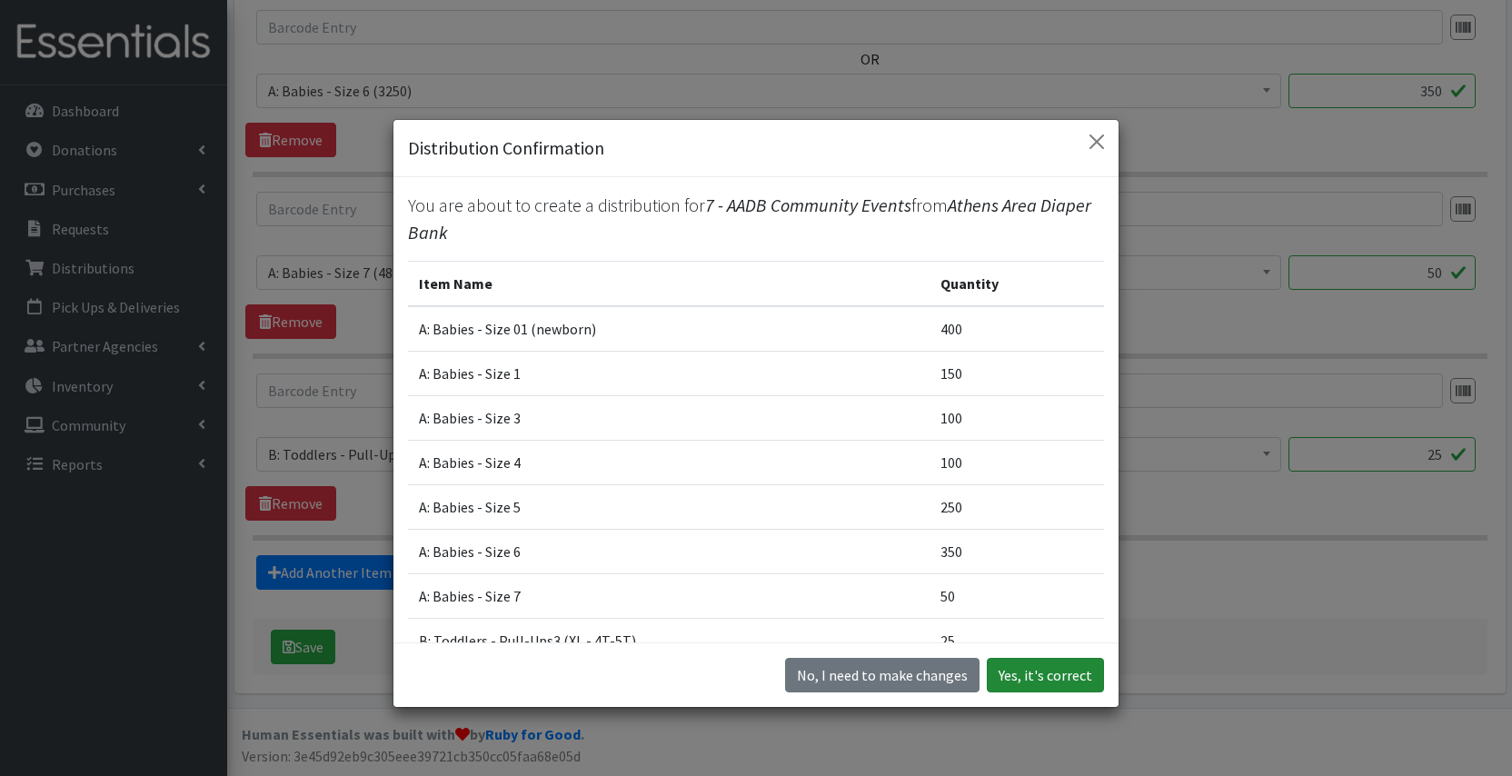
click at [1046, 674] on button "Yes, it's correct" at bounding box center [1045, 675] width 117 height 35
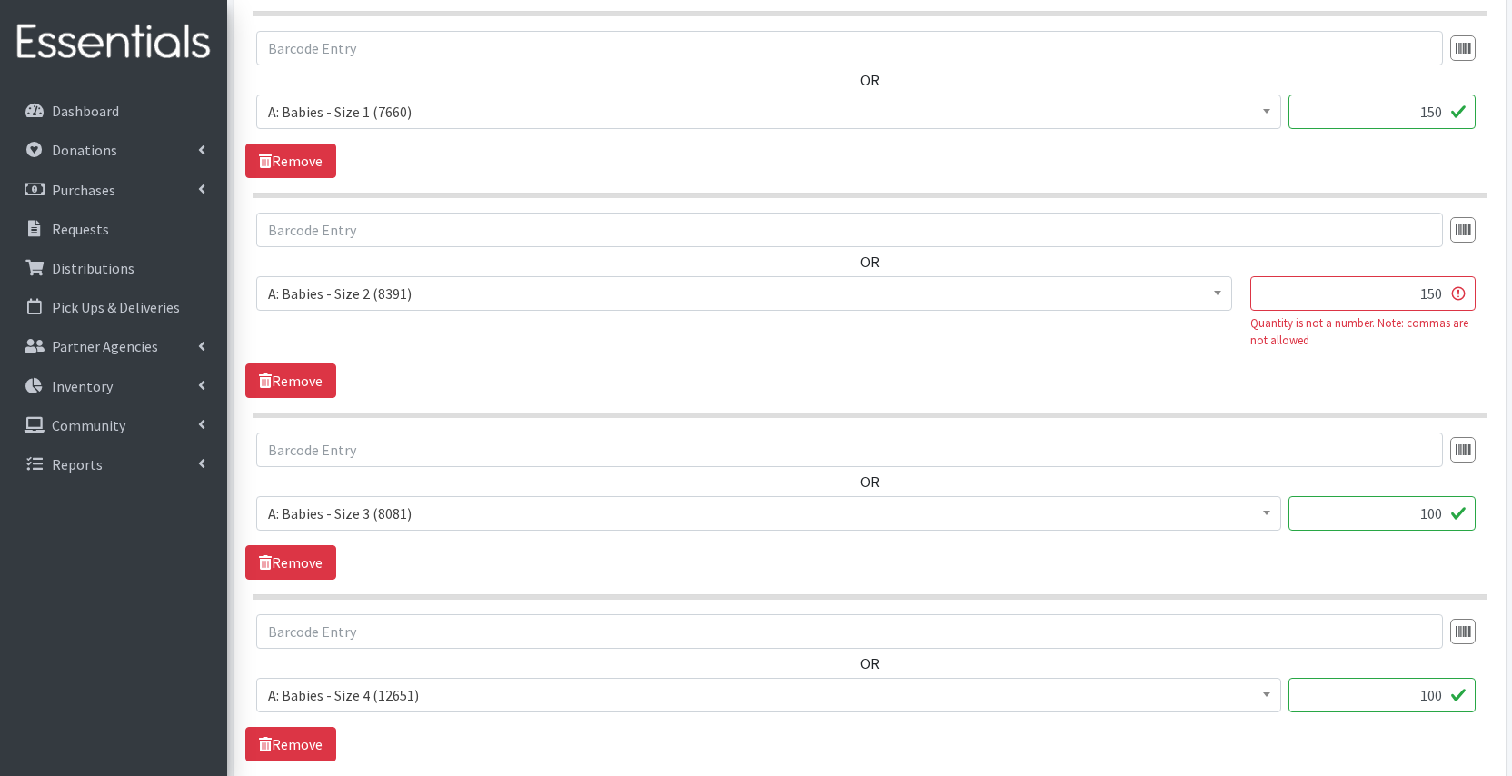
scroll to position [983, 0]
click at [1463, 294] on input "150" at bounding box center [1363, 292] width 225 height 35
type input "1"
click at [1231, 352] on span "A: Babies - Size 0 (Preemie) (6548) A: Babies - Size 01 (newborn) (6981) A: Bab…" at bounding box center [749, 318] width 987 height 87
click at [1290, 296] on input "text" at bounding box center [1363, 292] width 225 height 35
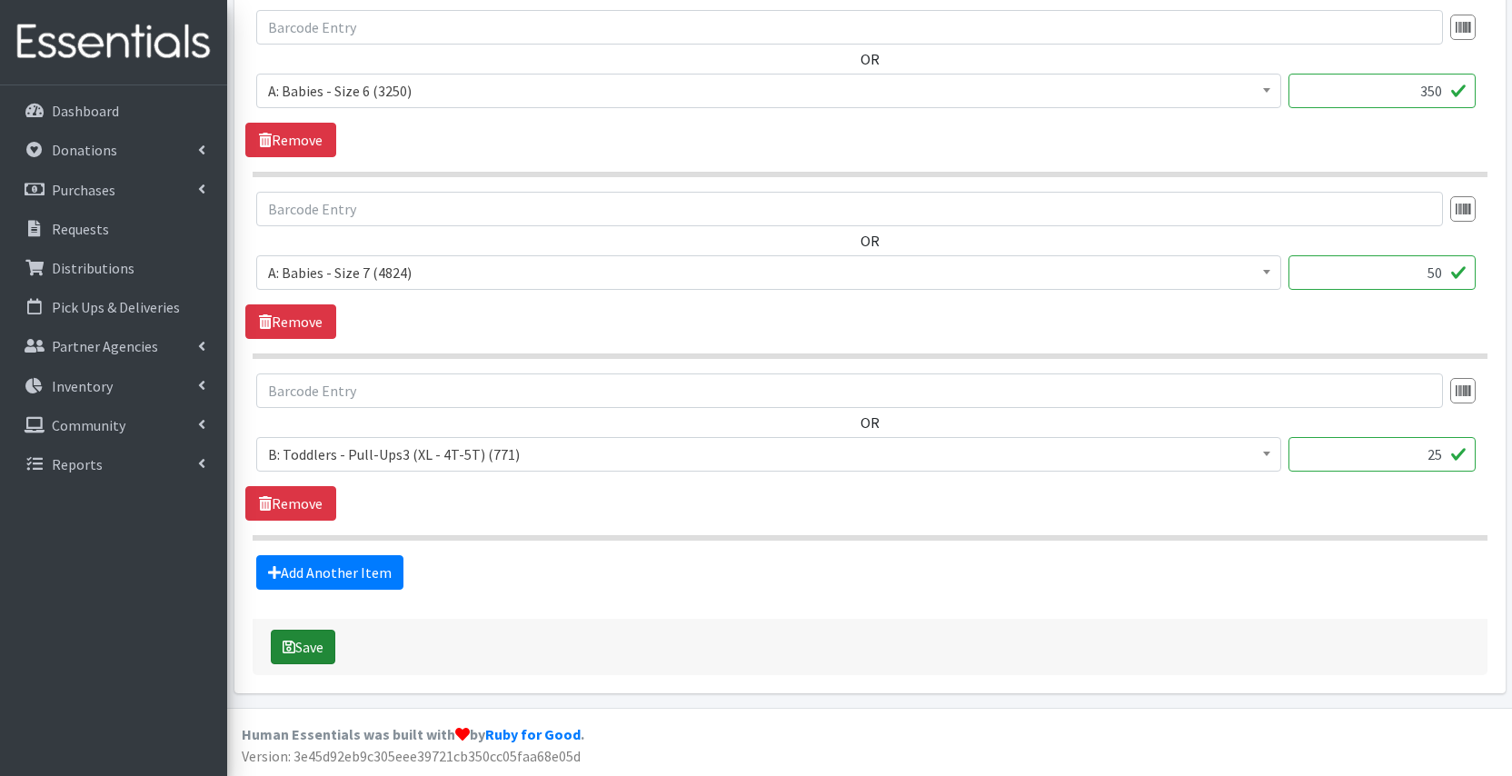
scroll to position [1952, 0]
type input "150"
click at [274, 644] on button "Save" at bounding box center [303, 647] width 65 height 35
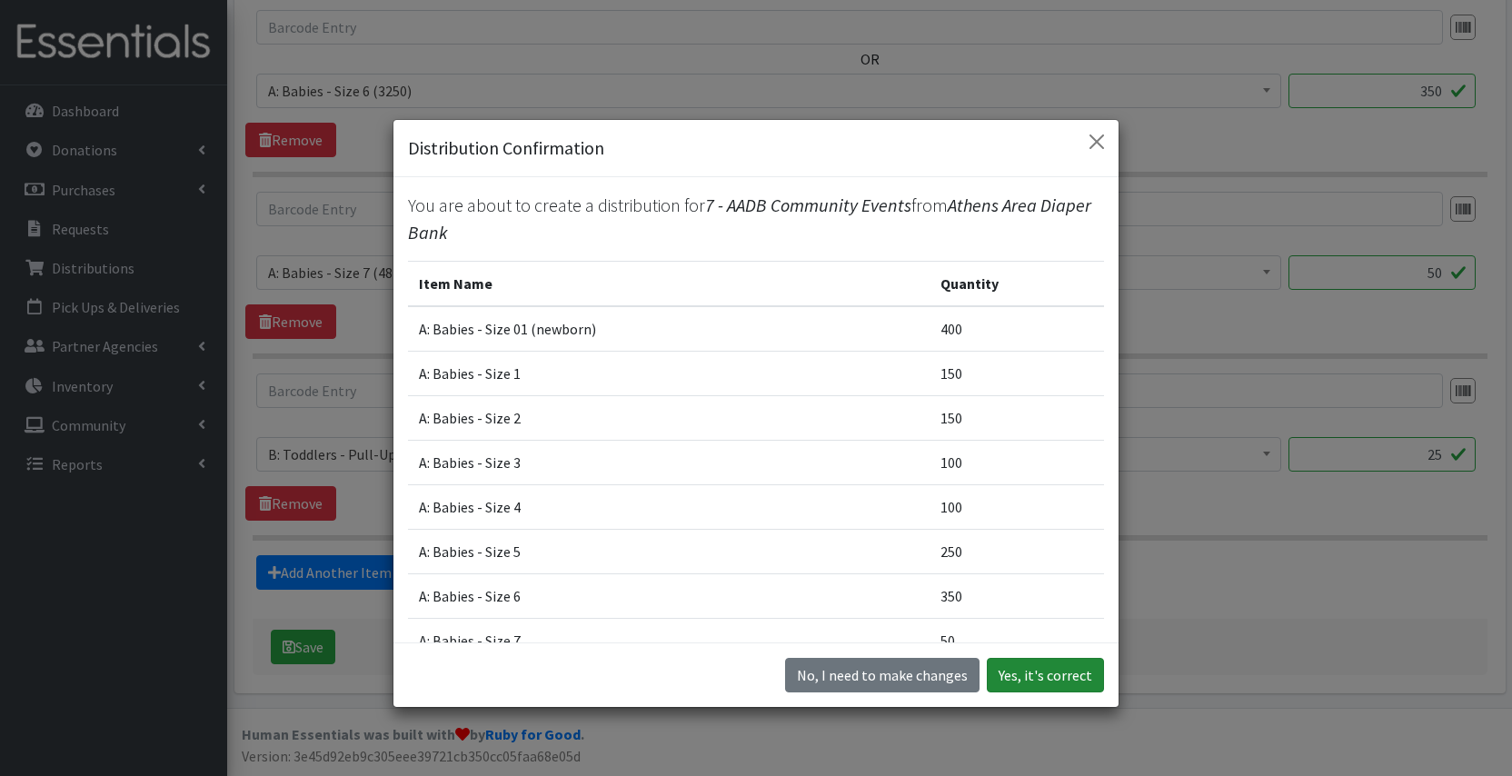
click at [1052, 676] on button "Yes, it's correct" at bounding box center [1045, 675] width 117 height 35
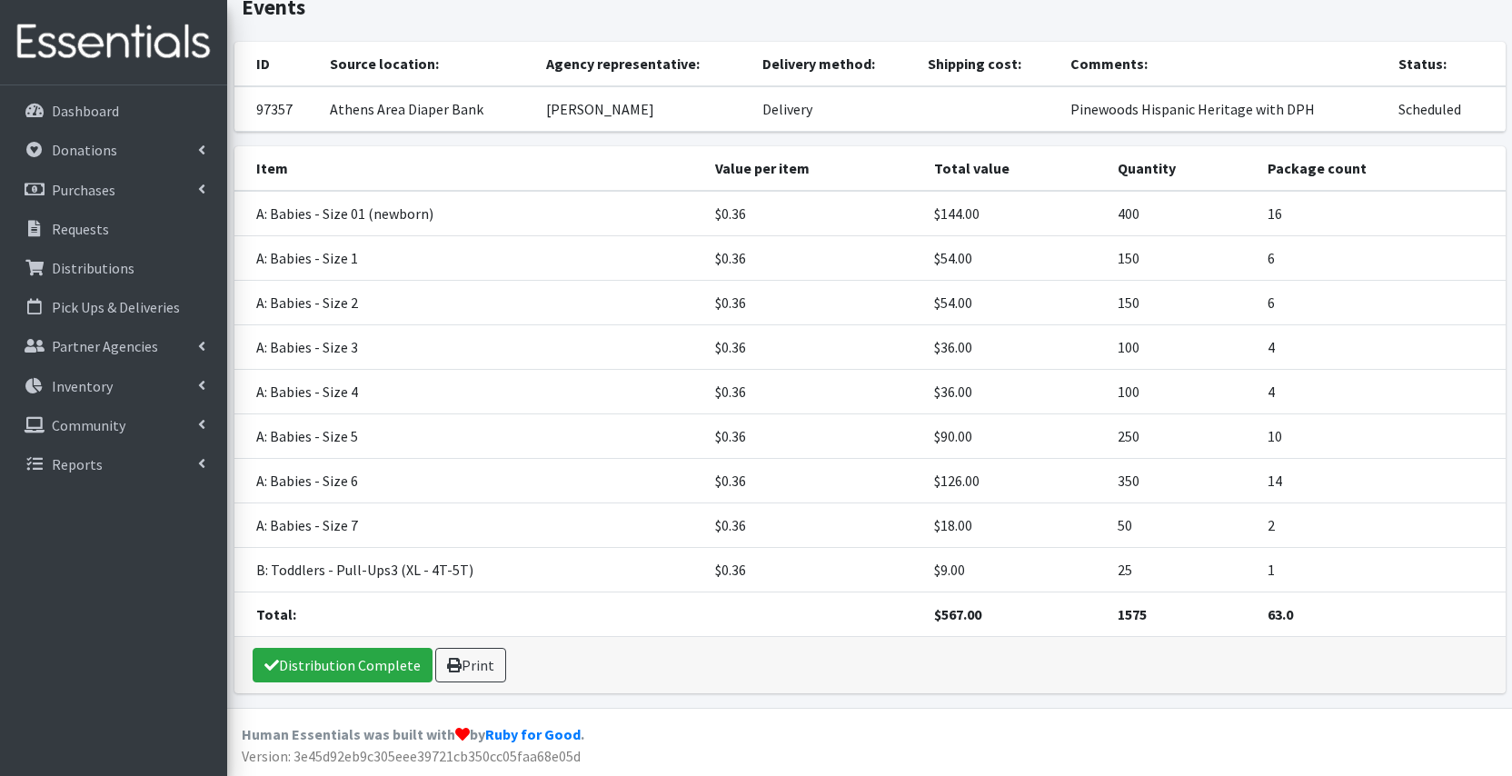
scroll to position [270, 0]
click at [340, 662] on link "Distribution Complete" at bounding box center [343, 666] width 180 height 35
